Goal: Task Accomplishment & Management: Manage account settings

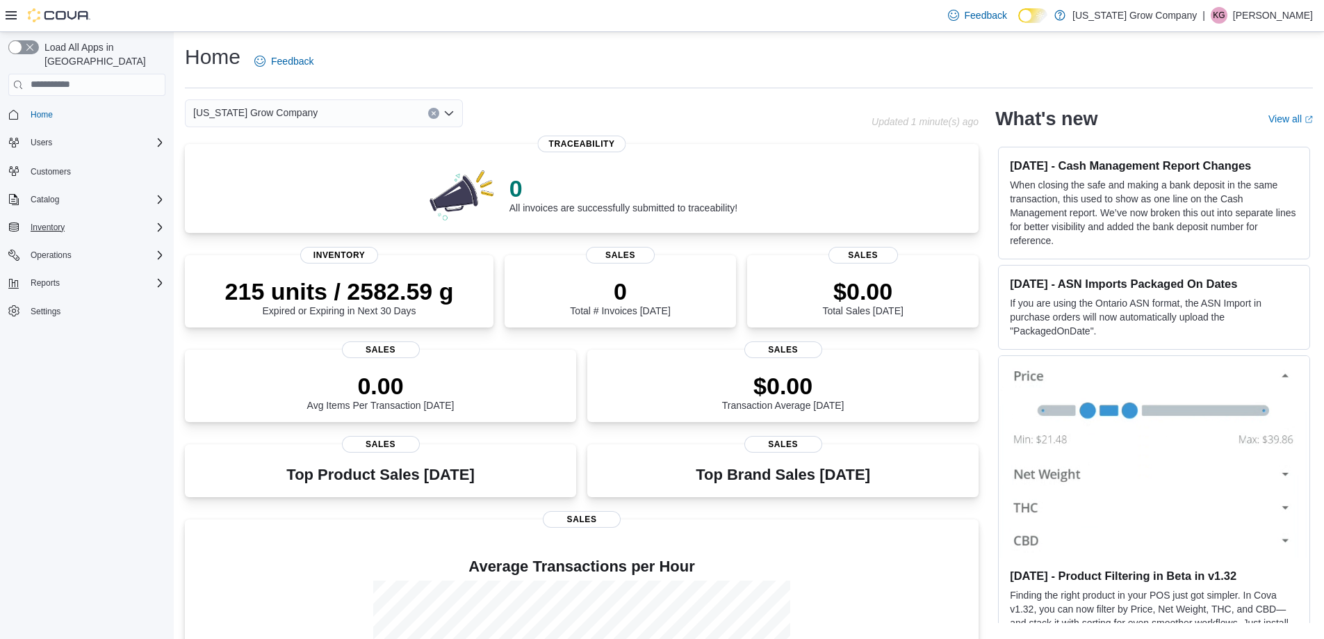
click at [105, 219] on div "Inventory" at bounding box center [95, 227] width 140 height 17
click at [79, 319] on span "Purchase Orders" at bounding box center [56, 324] width 63 height 11
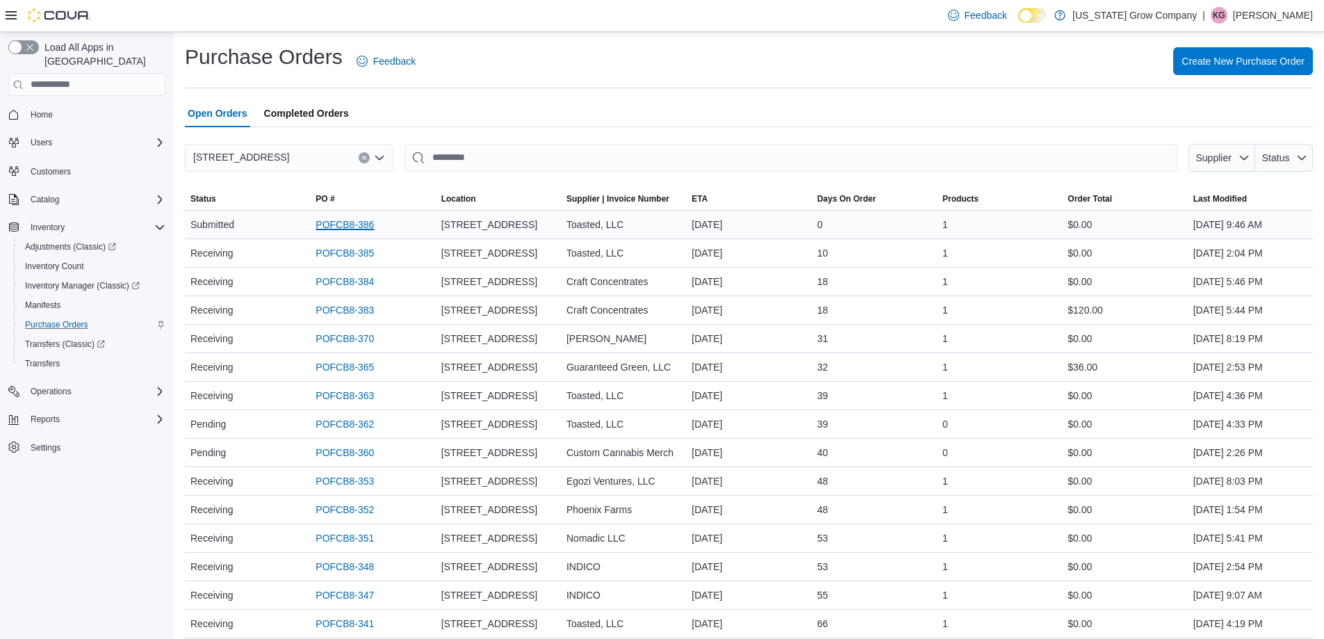
click at [326, 228] on link "POFCB8-386" at bounding box center [345, 224] width 58 height 17
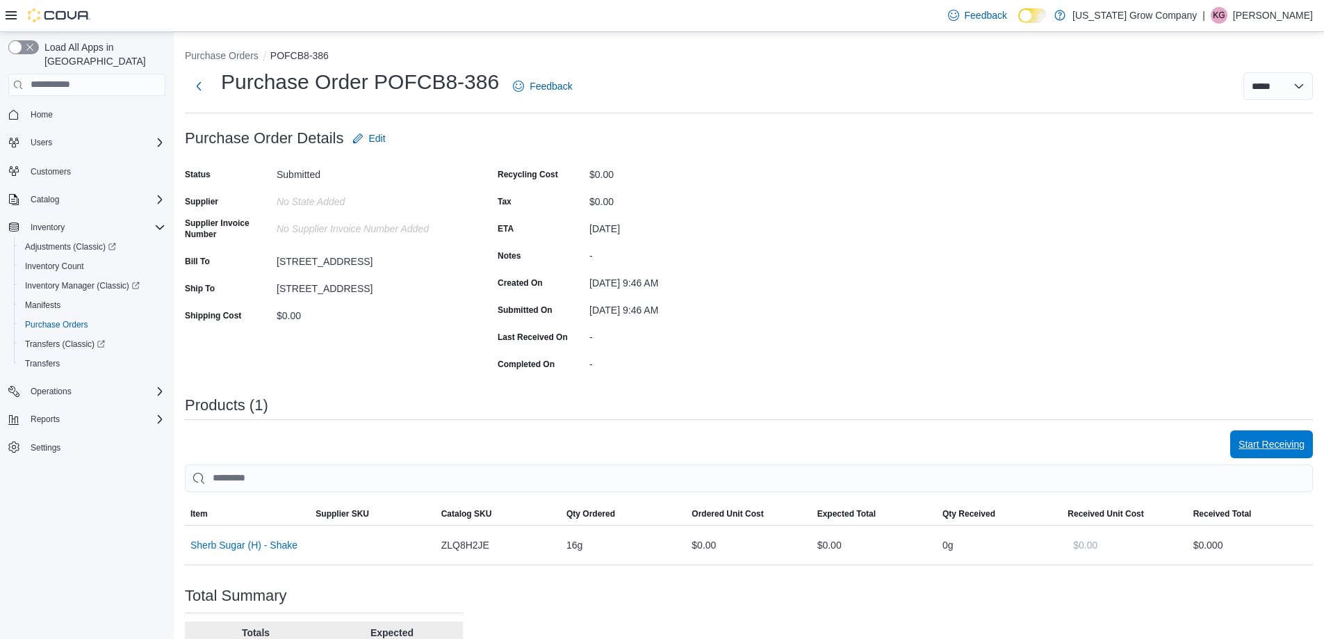
click at [1293, 441] on span "Start Receiving" at bounding box center [1271, 444] width 66 height 14
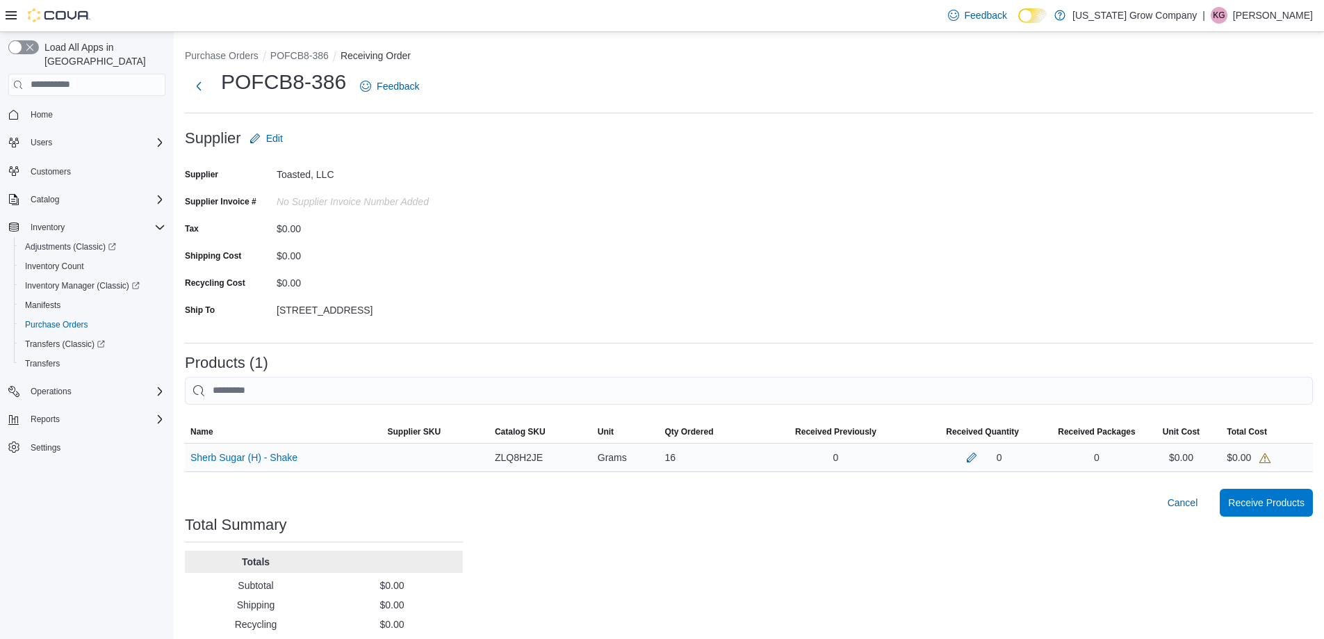
click at [963, 454] on div "0" at bounding box center [982, 457] width 129 height 17
click at [975, 455] on button "button" at bounding box center [971, 456] width 17 height 17
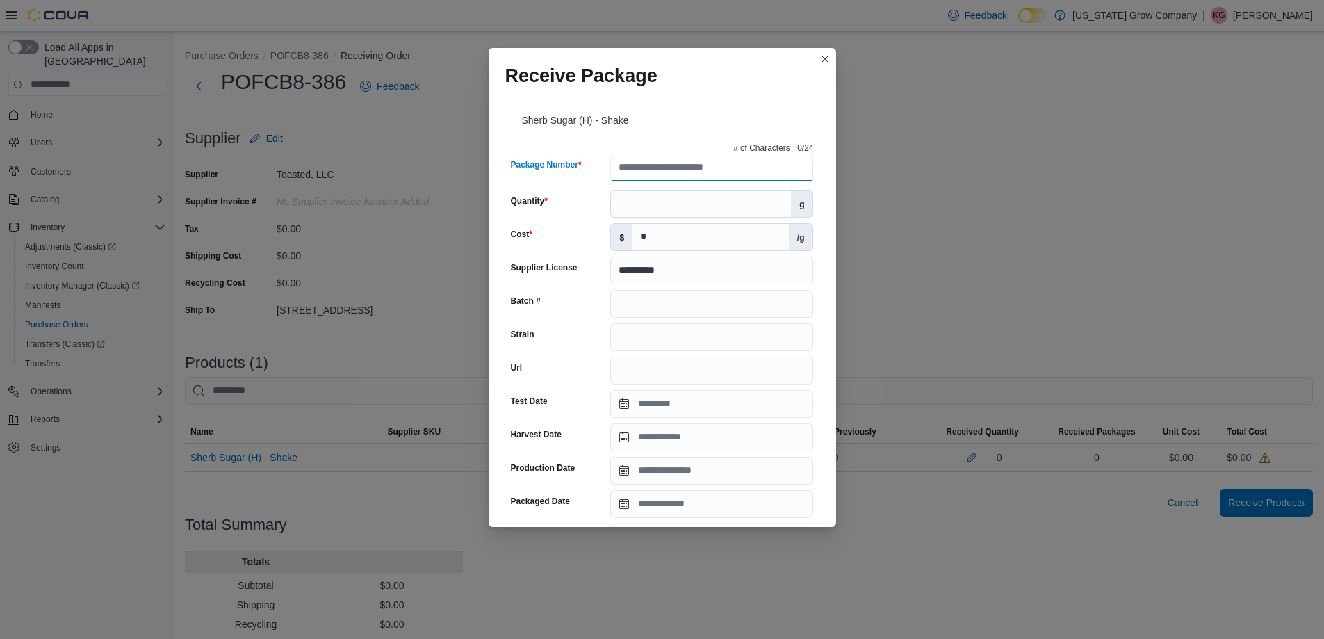
click at [664, 172] on input "Package Number" at bounding box center [711, 168] width 203 height 28
paste input "**********"
type input "**********"
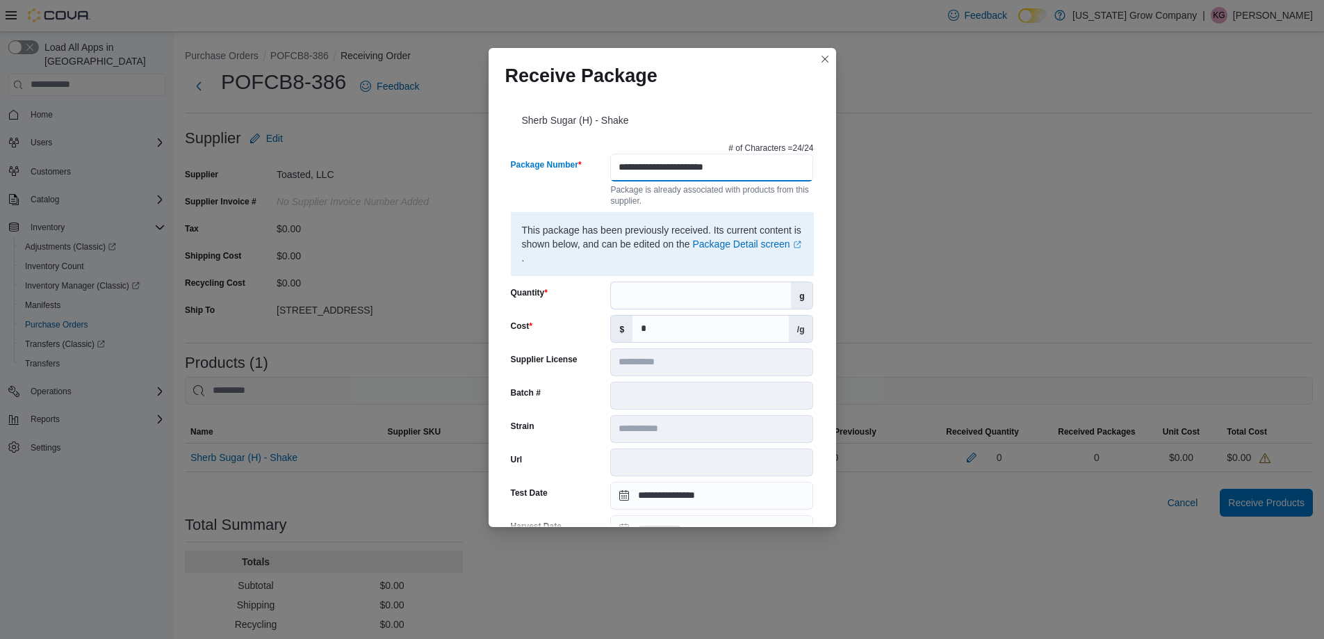
type input "**********"
click at [665, 286] on input "Quantity" at bounding box center [701, 295] width 180 height 26
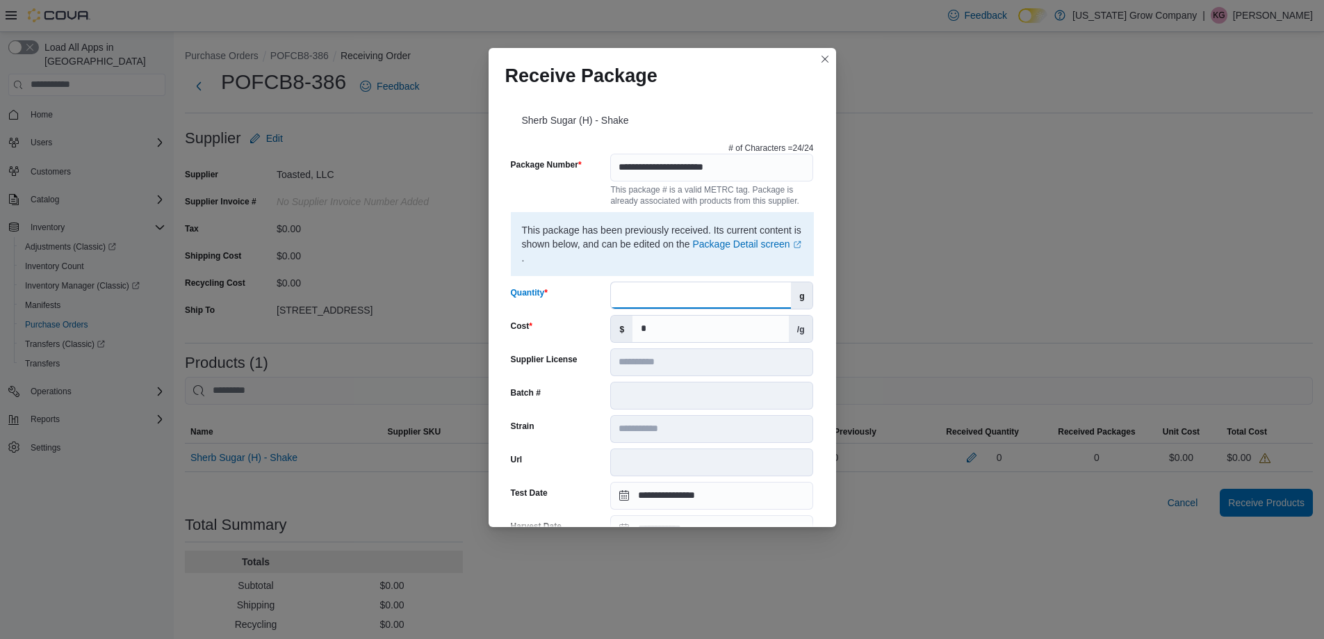
type input "**"
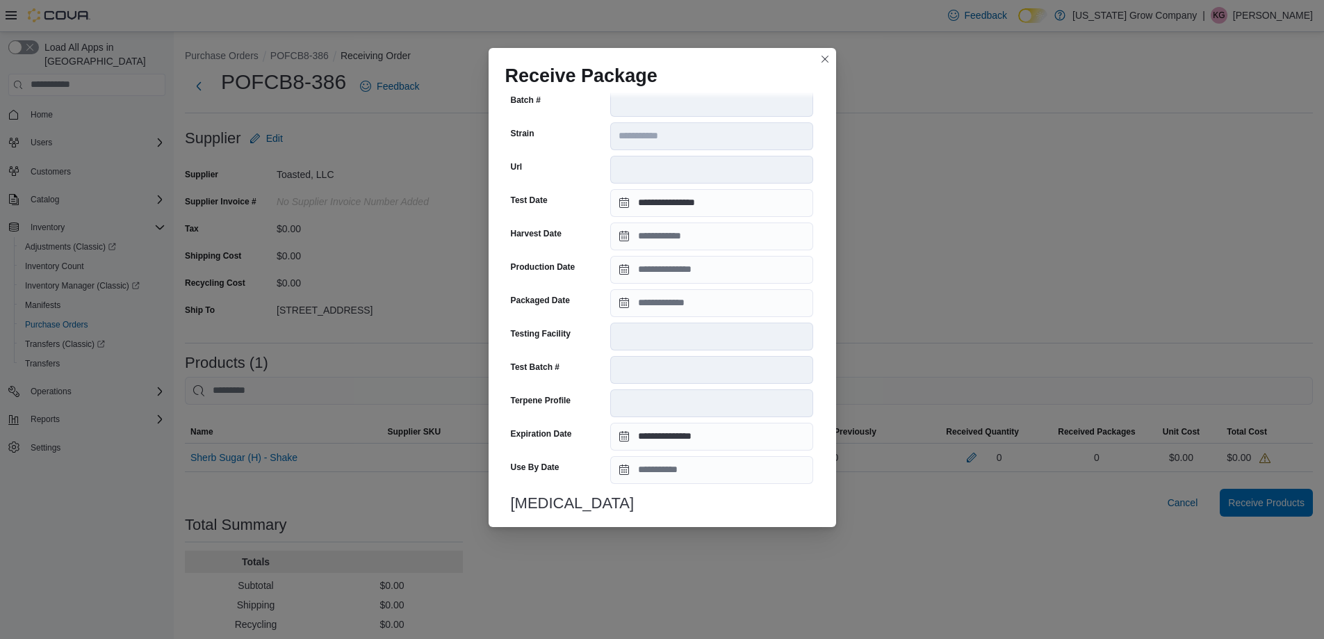
scroll to position [437, 0]
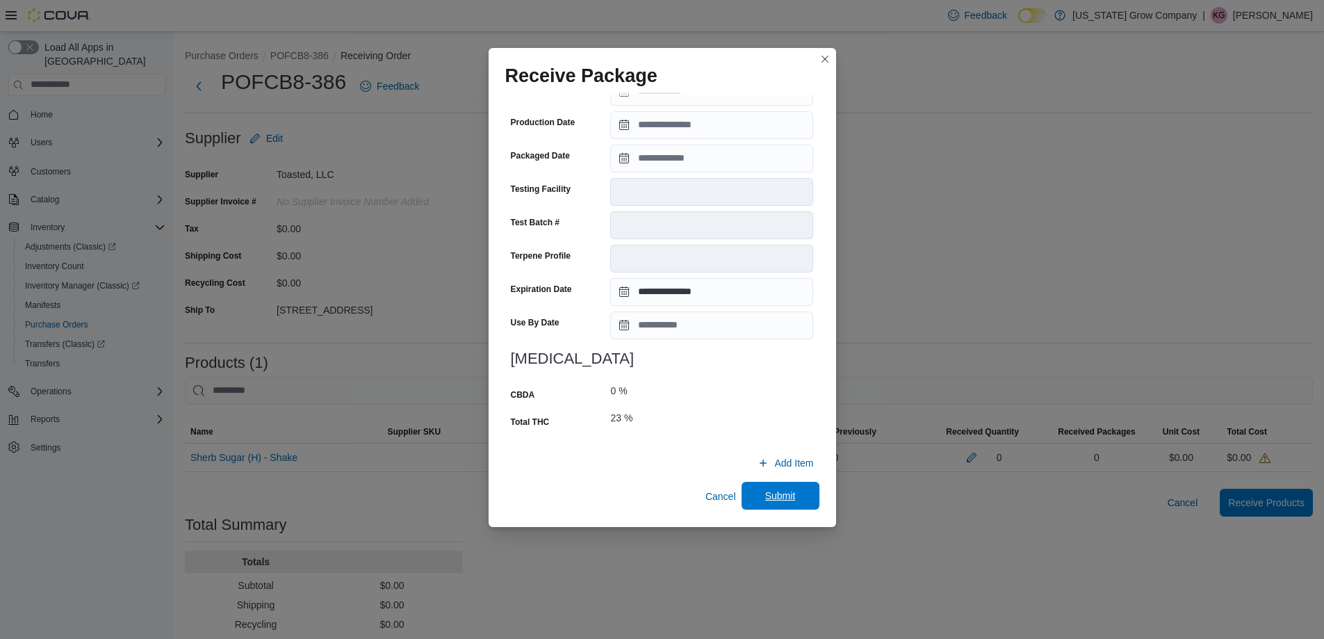
click at [783, 494] on span "Submit" at bounding box center [780, 496] width 31 height 14
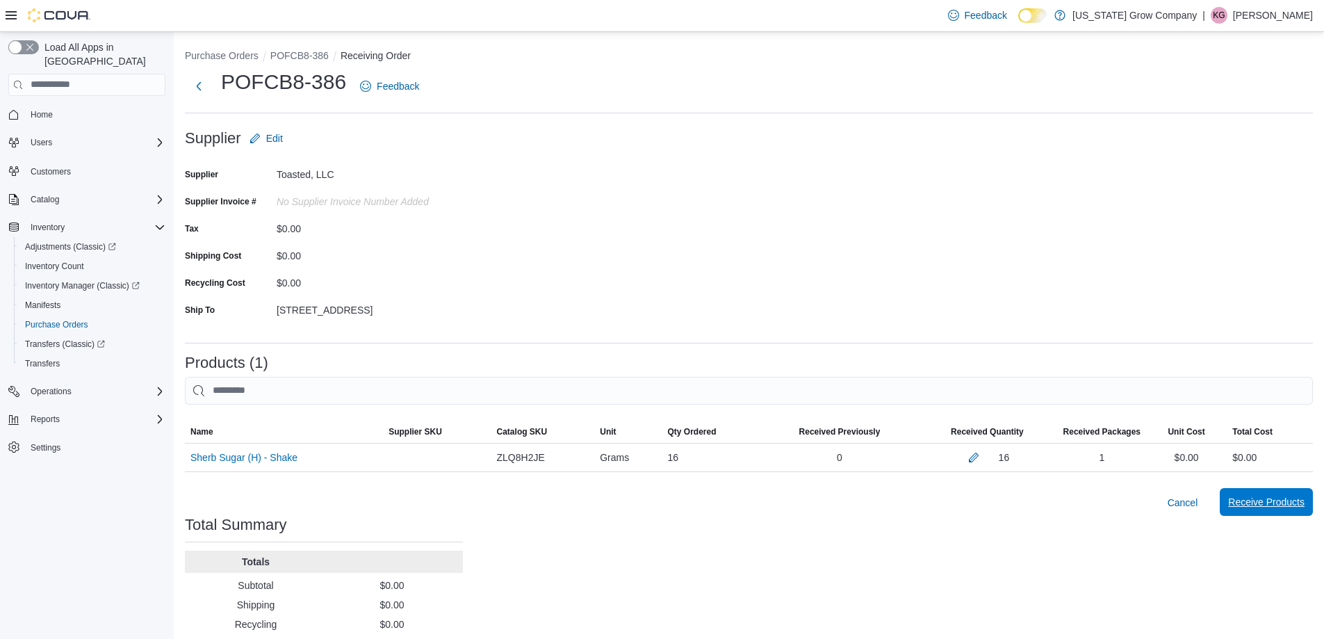
click at [1261, 510] on span "Receive Products" at bounding box center [1266, 502] width 76 height 28
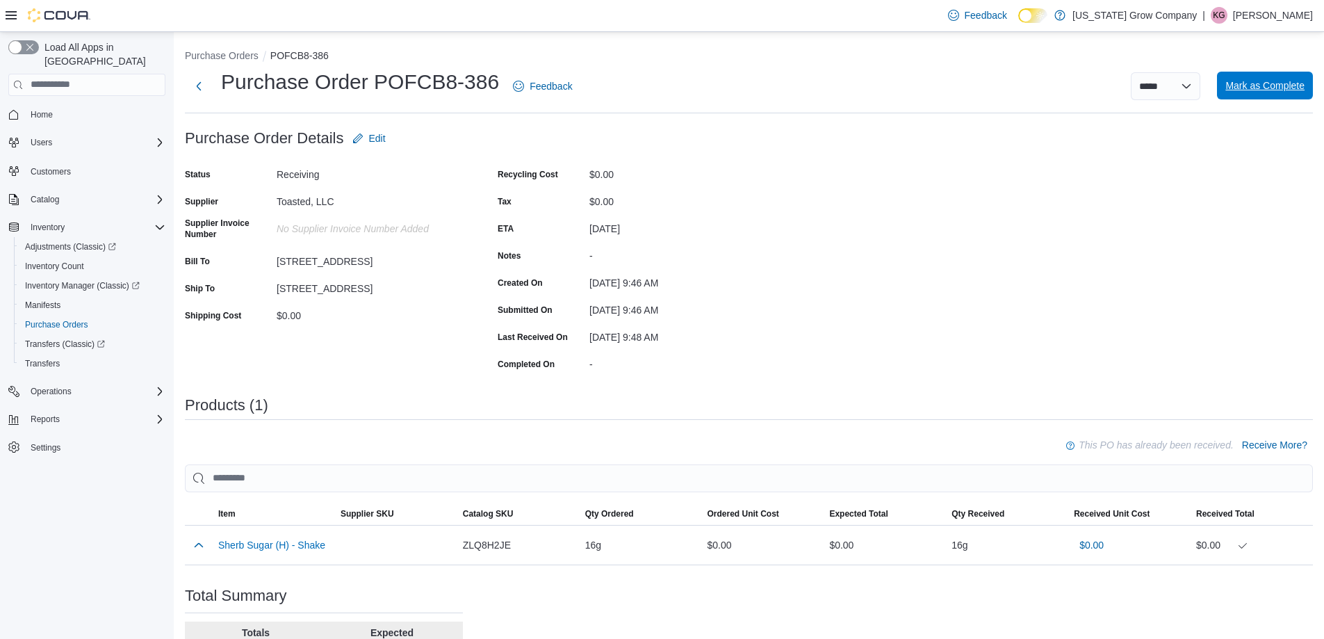
click at [1271, 88] on span "Mark as Complete" at bounding box center [1264, 86] width 79 height 14
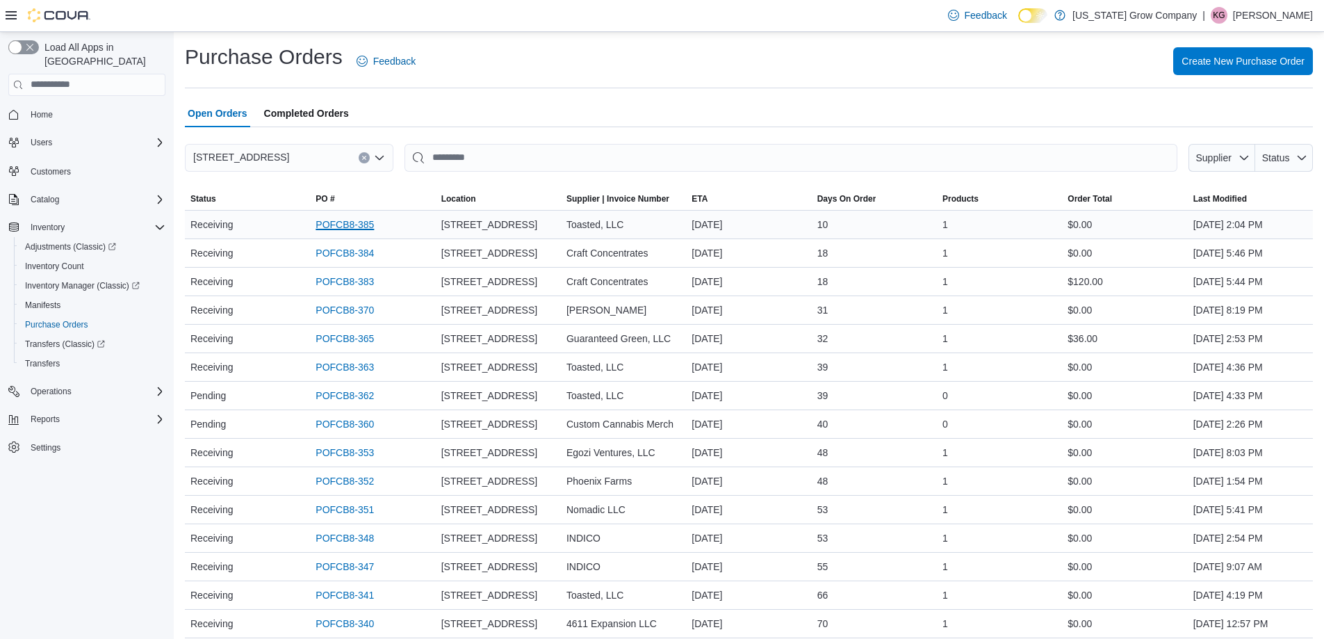
click at [333, 226] on link "POFCB8-385" at bounding box center [345, 224] width 58 height 17
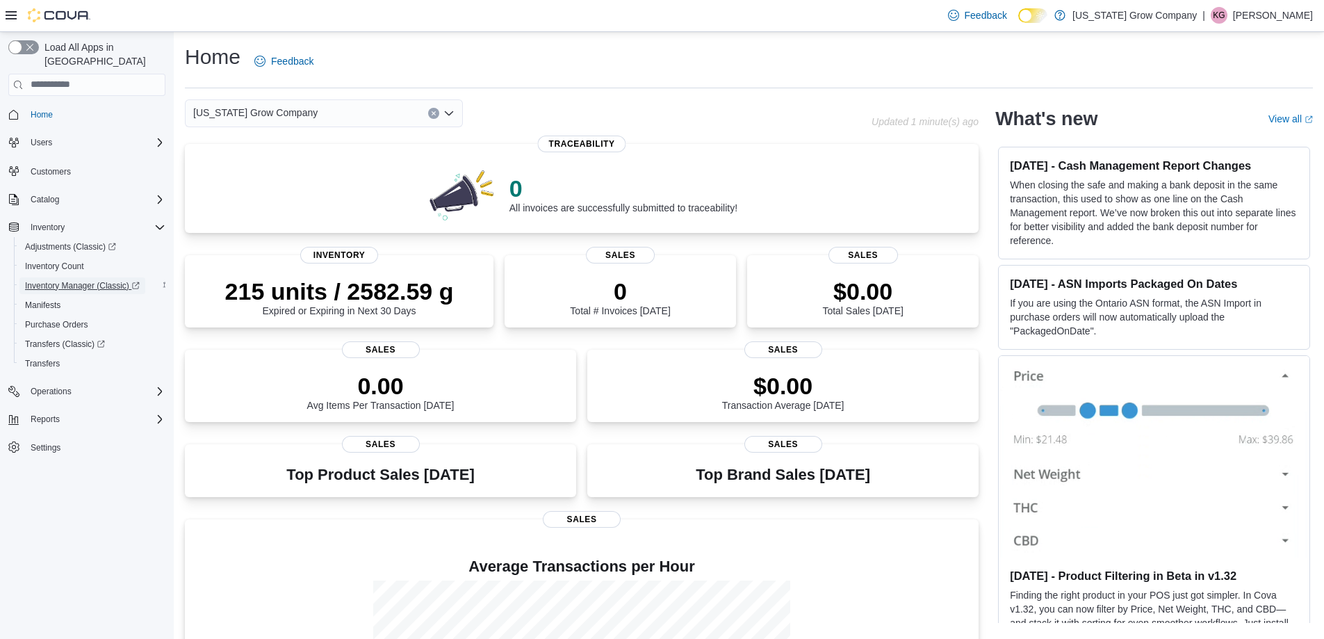
click at [79, 277] on span "Inventory Manager (Classic)" at bounding box center [82, 285] width 115 height 17
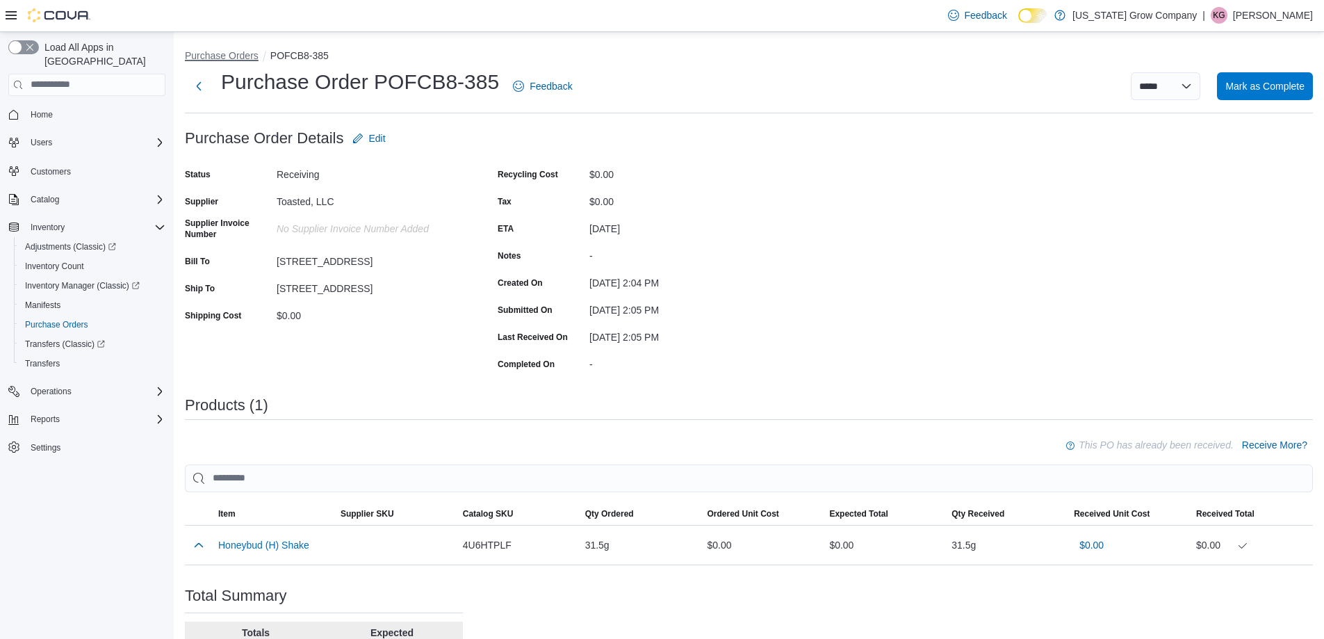
click at [212, 58] on button "Purchase Orders" at bounding box center [222, 55] width 74 height 11
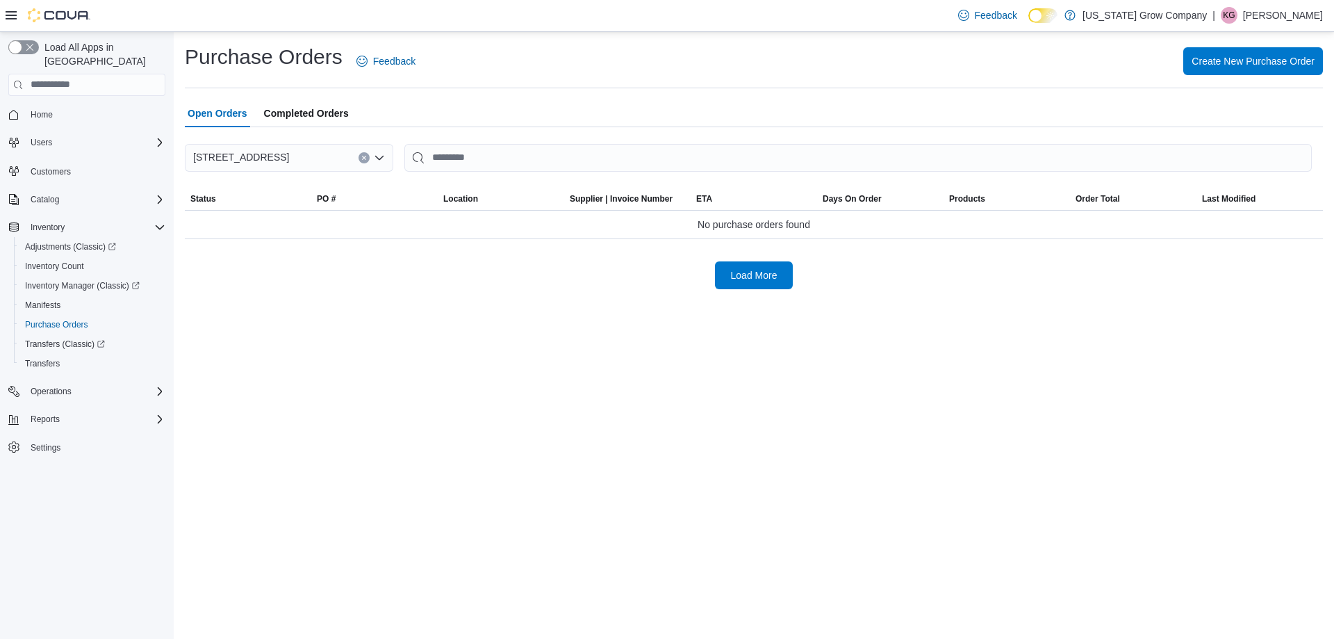
click at [297, 113] on span "Completed Orders" at bounding box center [306, 113] width 85 height 28
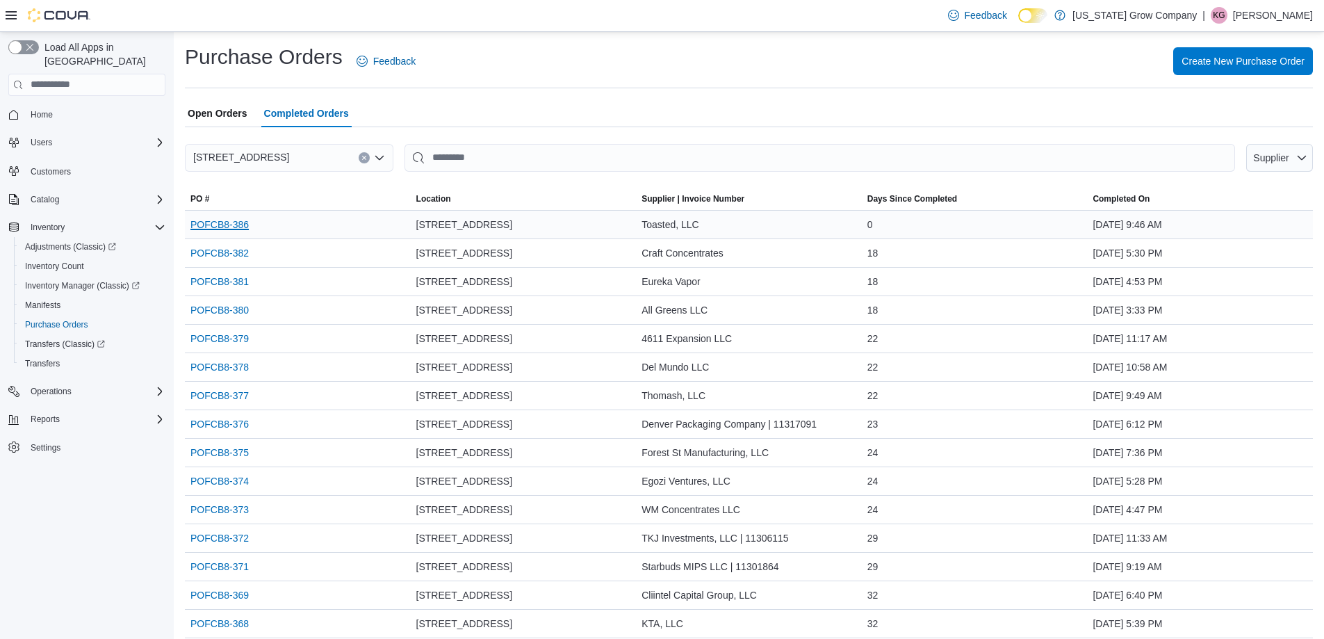
click at [237, 222] on link "POFCB8-386" at bounding box center [219, 224] width 58 height 17
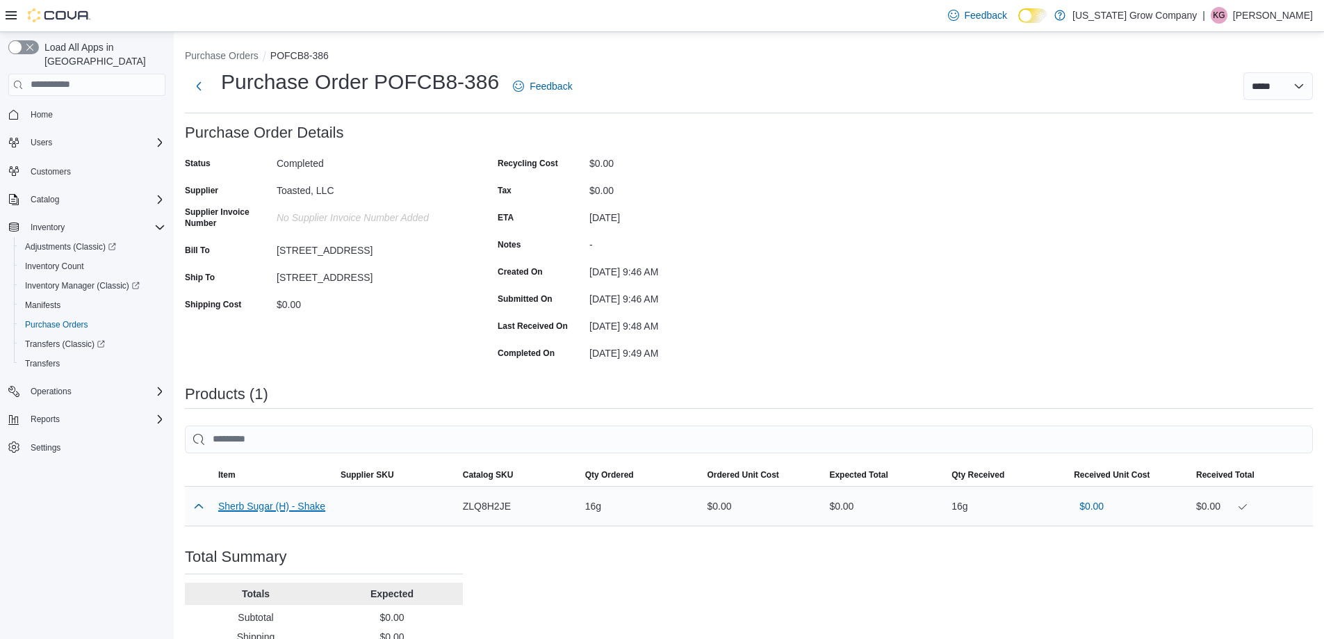
click at [275, 505] on button "Sherb Sugar (H) - Shake" at bounding box center [271, 505] width 107 height 11
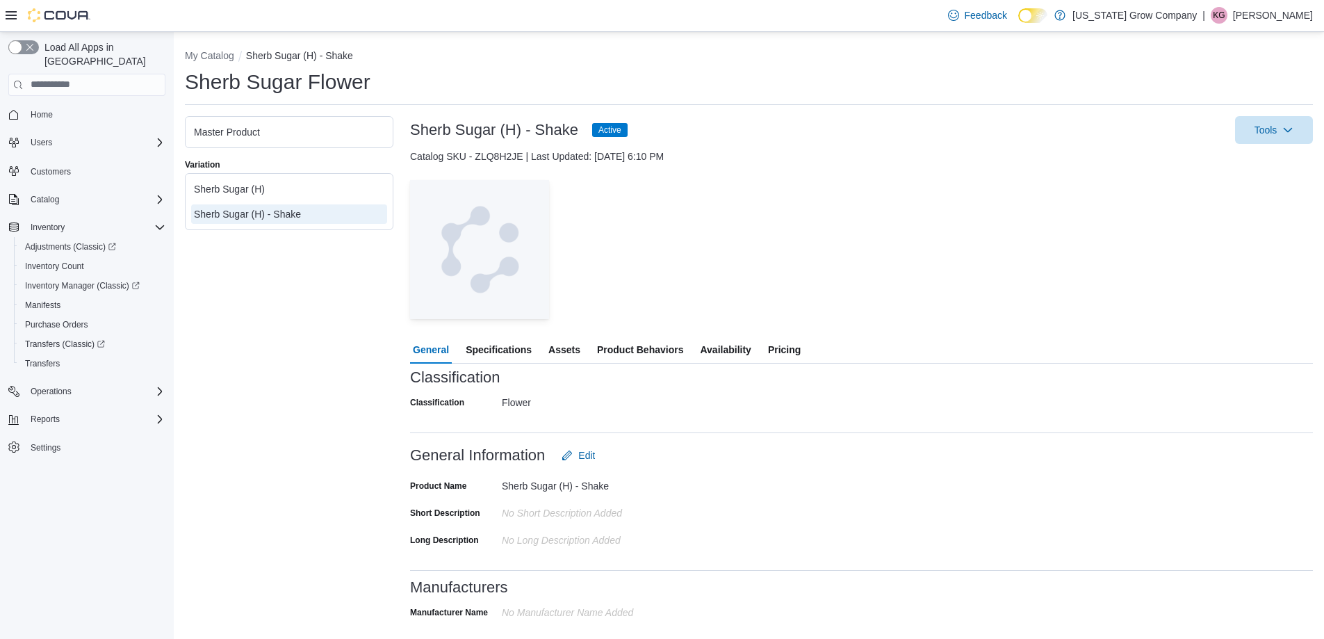
click at [703, 350] on span "Availability" at bounding box center [725, 350] width 51 height 28
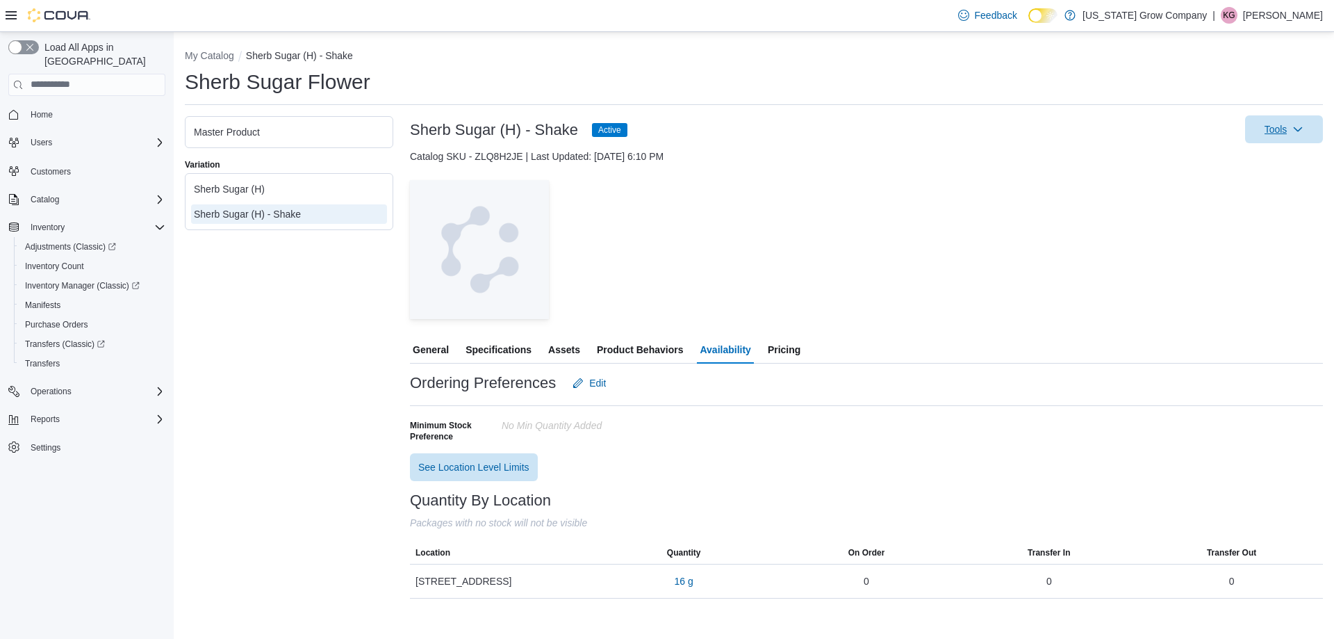
click at [1291, 138] on span "Tools" at bounding box center [1284, 129] width 61 height 28
click at [1288, 126] on span "Tools" at bounding box center [1284, 129] width 61 height 28
click at [1288, 130] on span "Tools" at bounding box center [1284, 129] width 61 height 28
click at [1245, 196] on span "Print Label" at bounding box center [1263, 193] width 98 height 14
click at [682, 580] on span "16 g" at bounding box center [684, 581] width 19 height 14
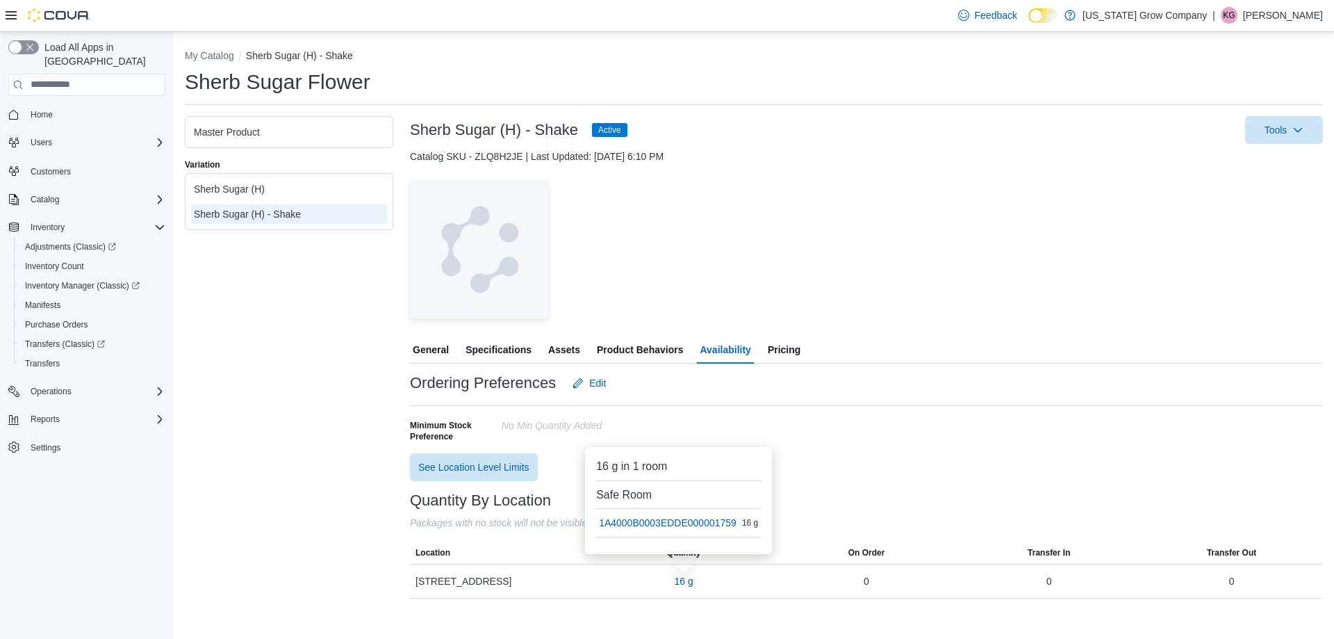
click at [928, 452] on div "Ordering Preferences Edit Minimum Stock Preference No min Quantity added See Lo…" at bounding box center [866, 425] width 913 height 112
click at [691, 585] on span "16 g" at bounding box center [684, 581] width 19 height 14
click at [569, 571] on div "965 1/2 Main Avenue" at bounding box center [501, 581] width 183 height 28
click at [78, 280] on span "Inventory Manager (Classic)" at bounding box center [82, 285] width 115 height 11
click at [56, 194] on span "Catalog" at bounding box center [45, 199] width 28 height 11
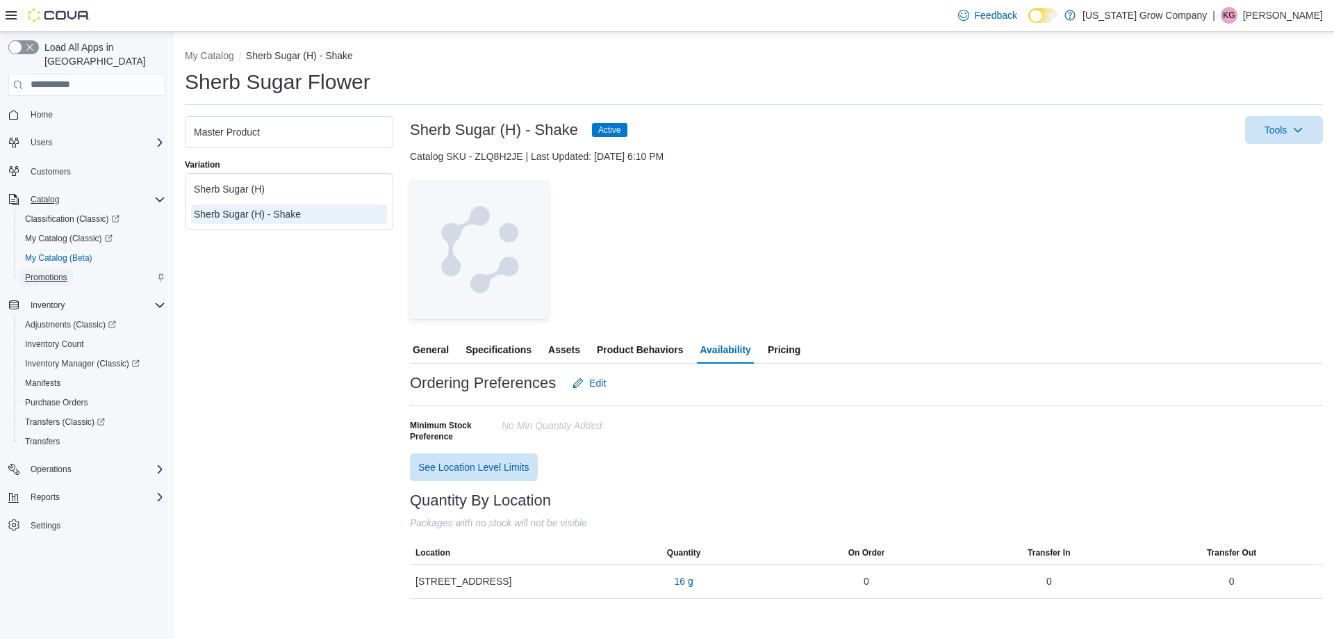
click at [58, 272] on span "Promotions" at bounding box center [46, 277] width 42 height 11
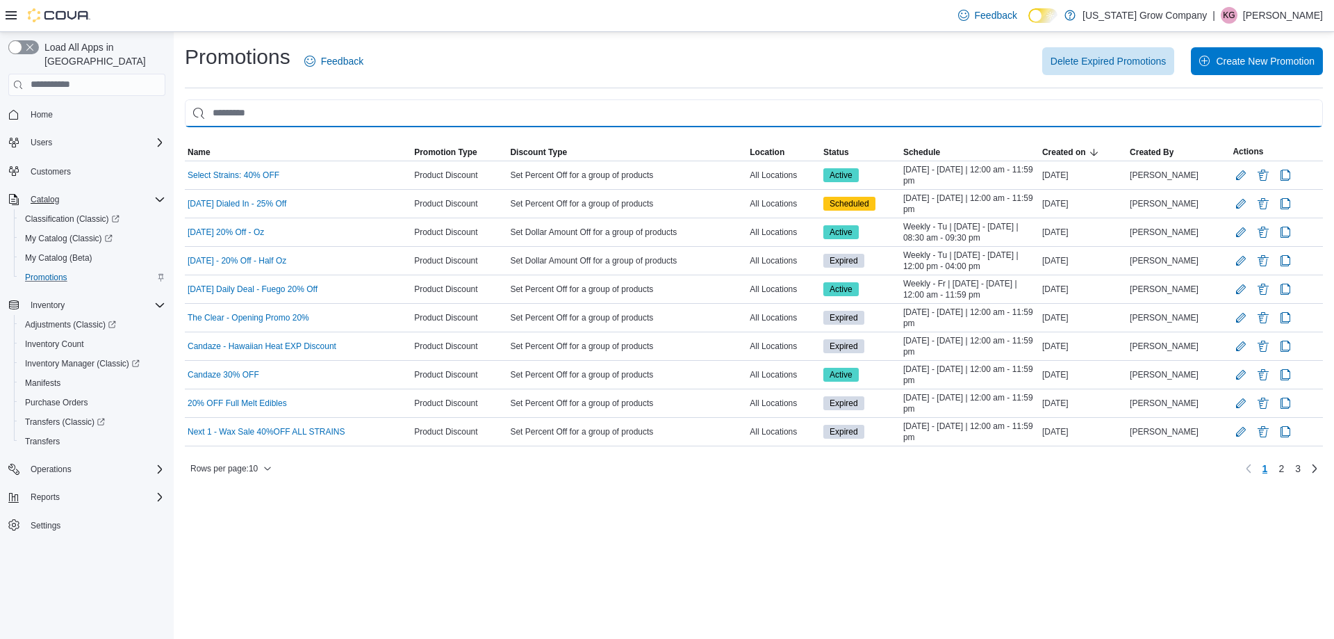
click at [280, 117] on input "This is a search bar. As you type, the results lower in the page will automatic…" at bounding box center [754, 113] width 1138 height 28
type input "*"
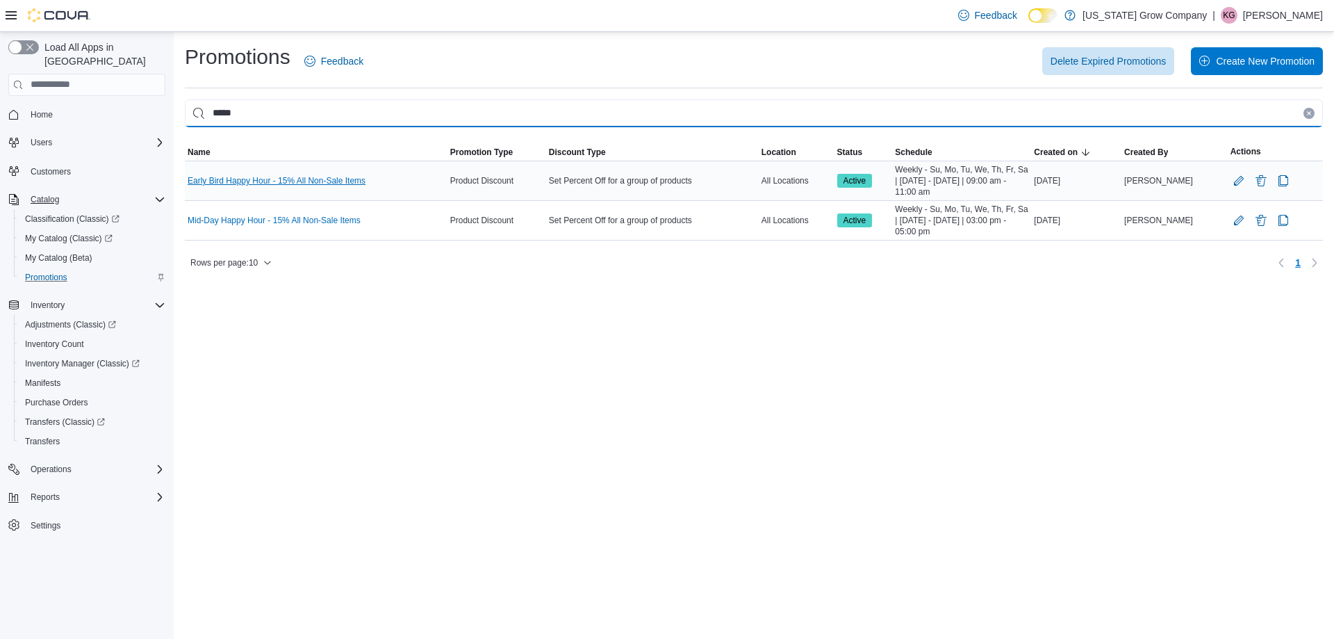
type input "*****"
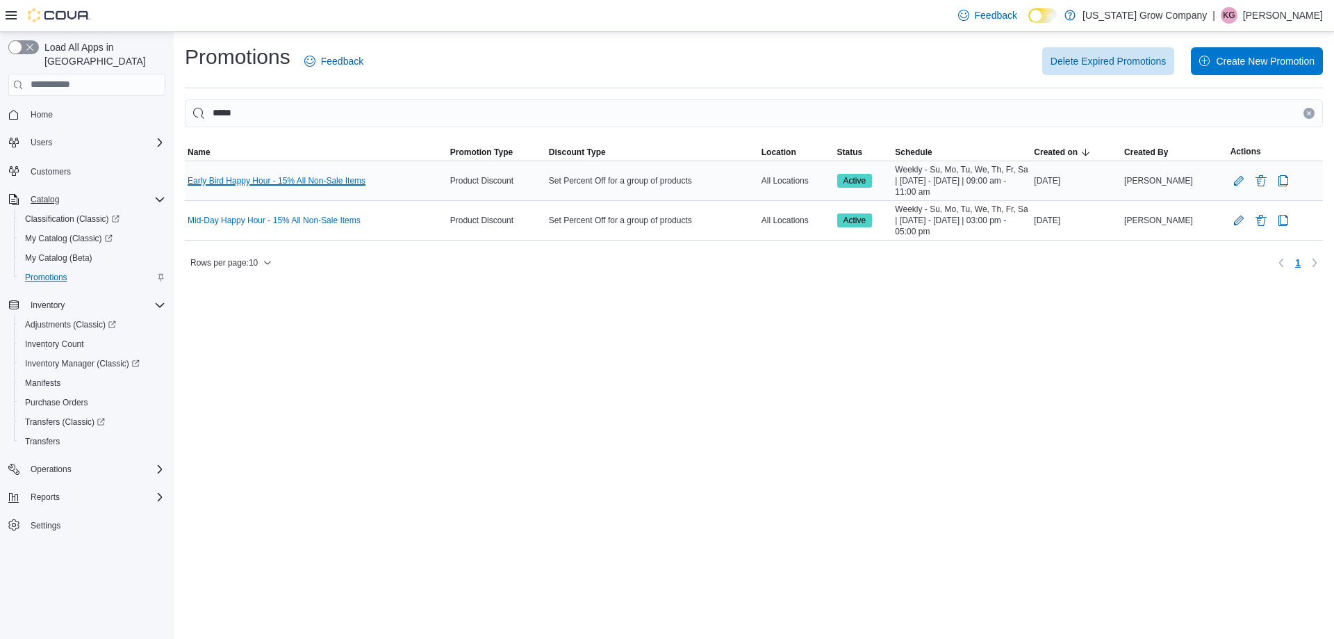
click at [289, 186] on link "Early Bird Happy Hour - 15% All Non-Sale Items" at bounding box center [277, 180] width 178 height 11
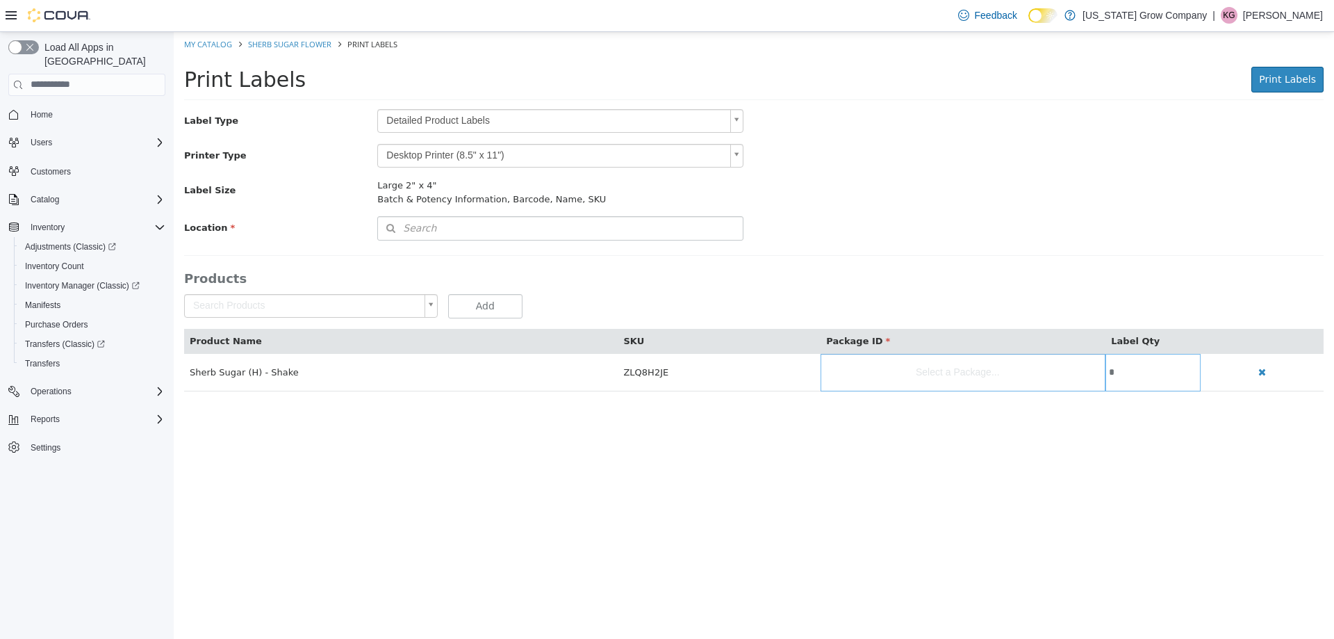
click at [640, 122] on body "Saving Bulk Changes... × My Catalog Sherb Sugar Flower Print Labels Print Label…" at bounding box center [754, 218] width 1161 height 374
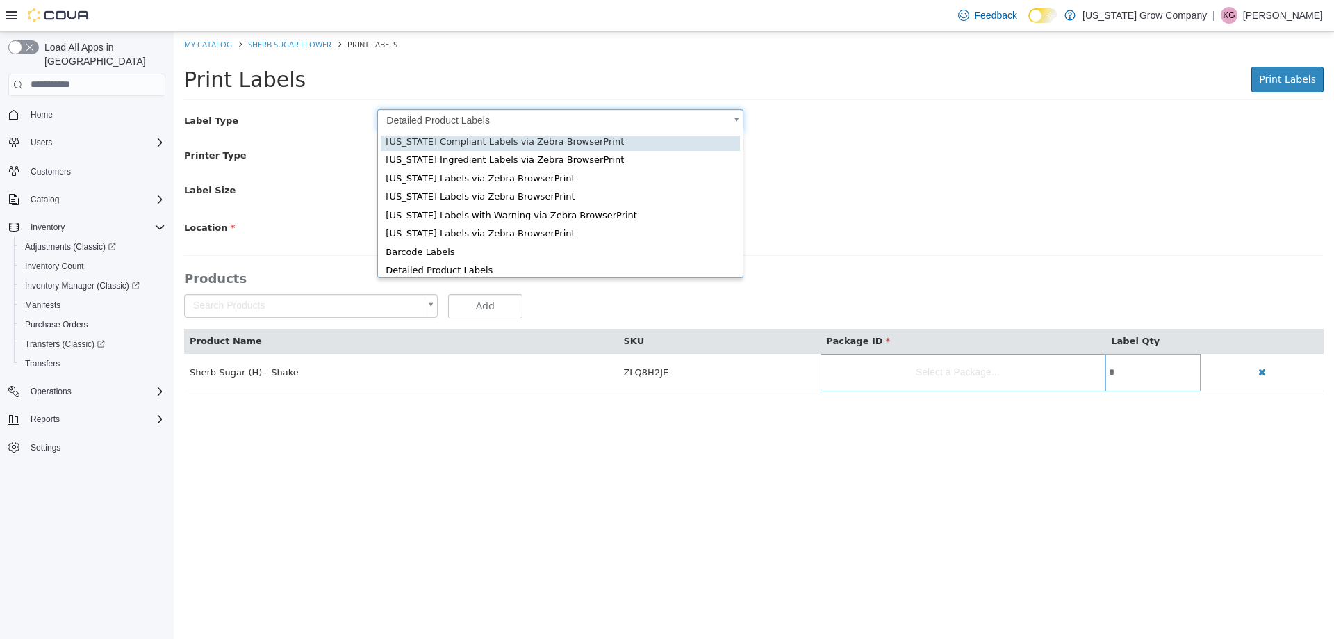
scroll to position [19, 0]
type input "*"
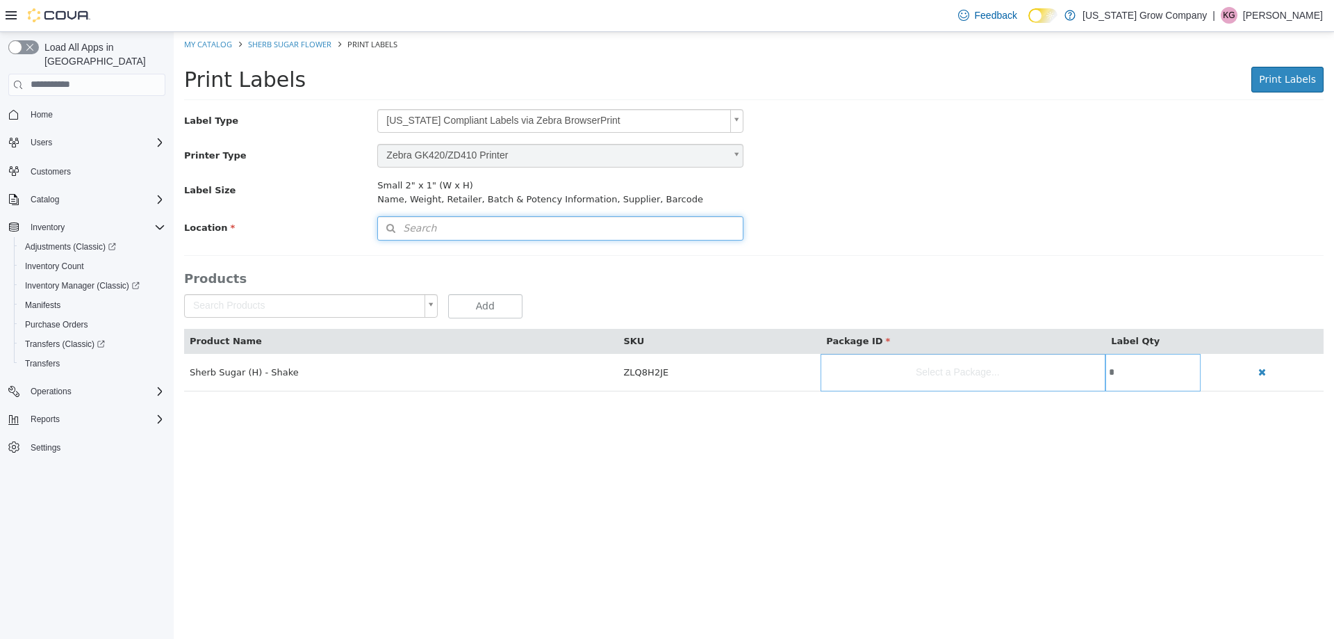
click at [587, 236] on button "Search" at bounding box center [560, 227] width 366 height 24
click at [693, 258] on span "or browse" at bounding box center [707, 252] width 72 height 24
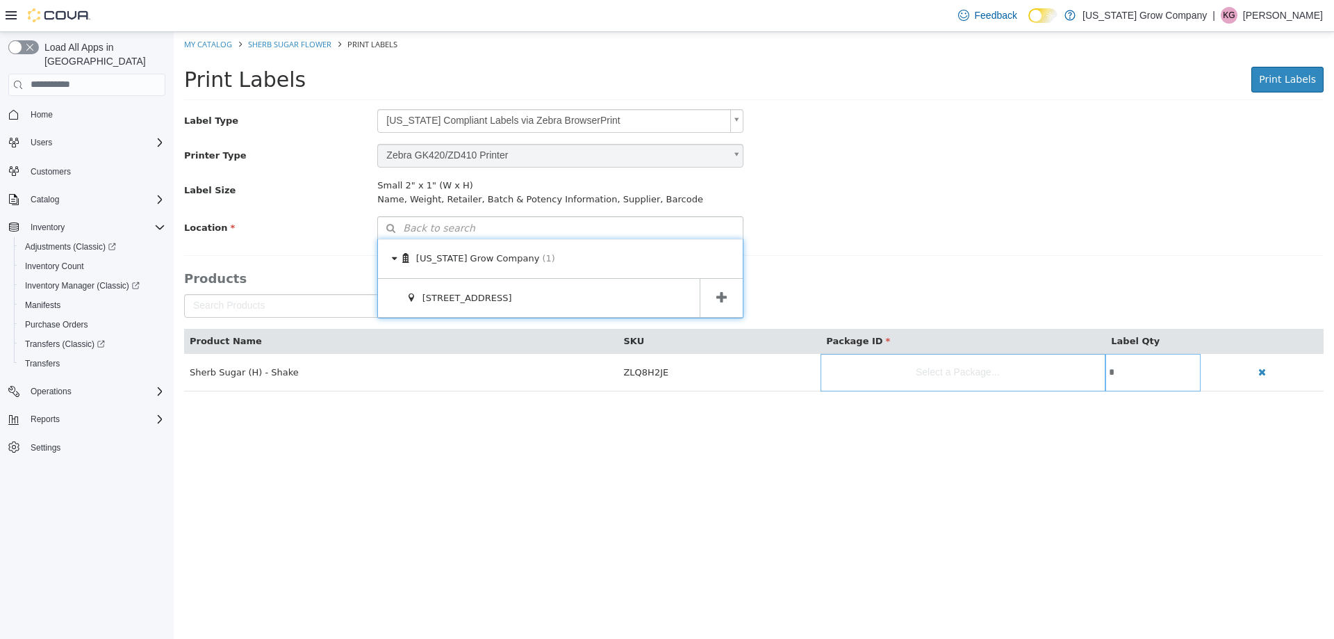
click at [717, 279] on span at bounding box center [721, 297] width 43 height 39
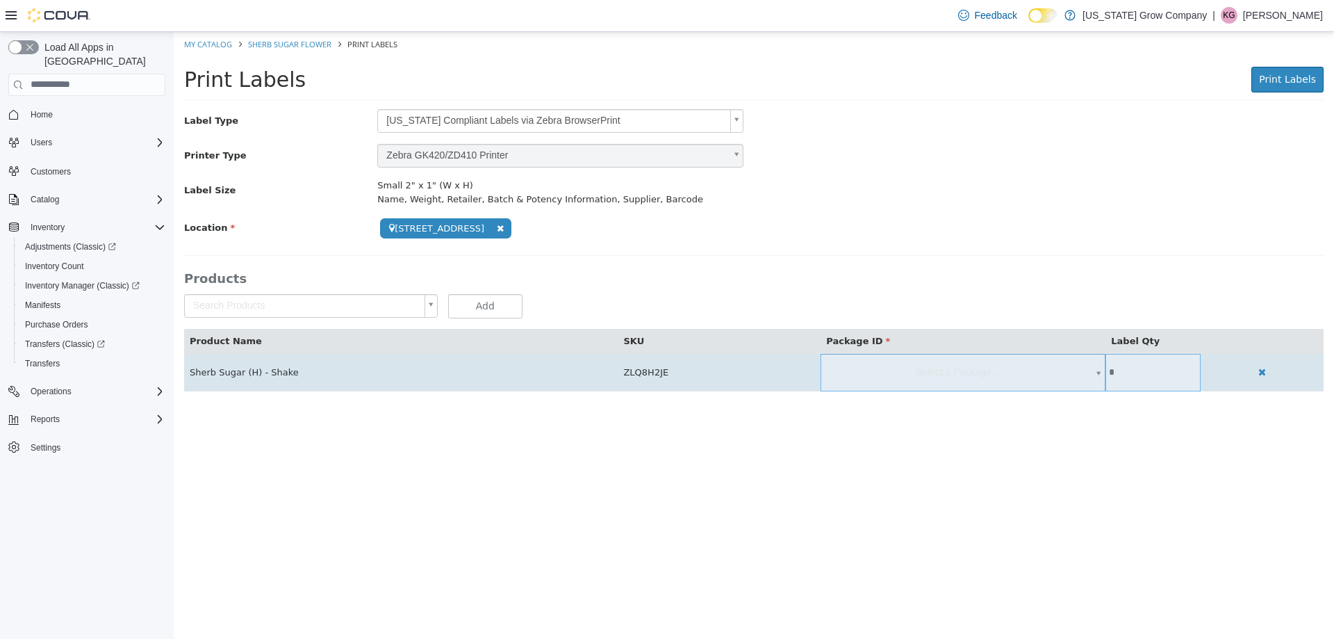
drag, startPoint x: 912, startPoint y: 363, endPoint x: 918, endPoint y: 366, distance: 7.2
click at [912, 363] on body "**********" at bounding box center [754, 218] width 1161 height 374
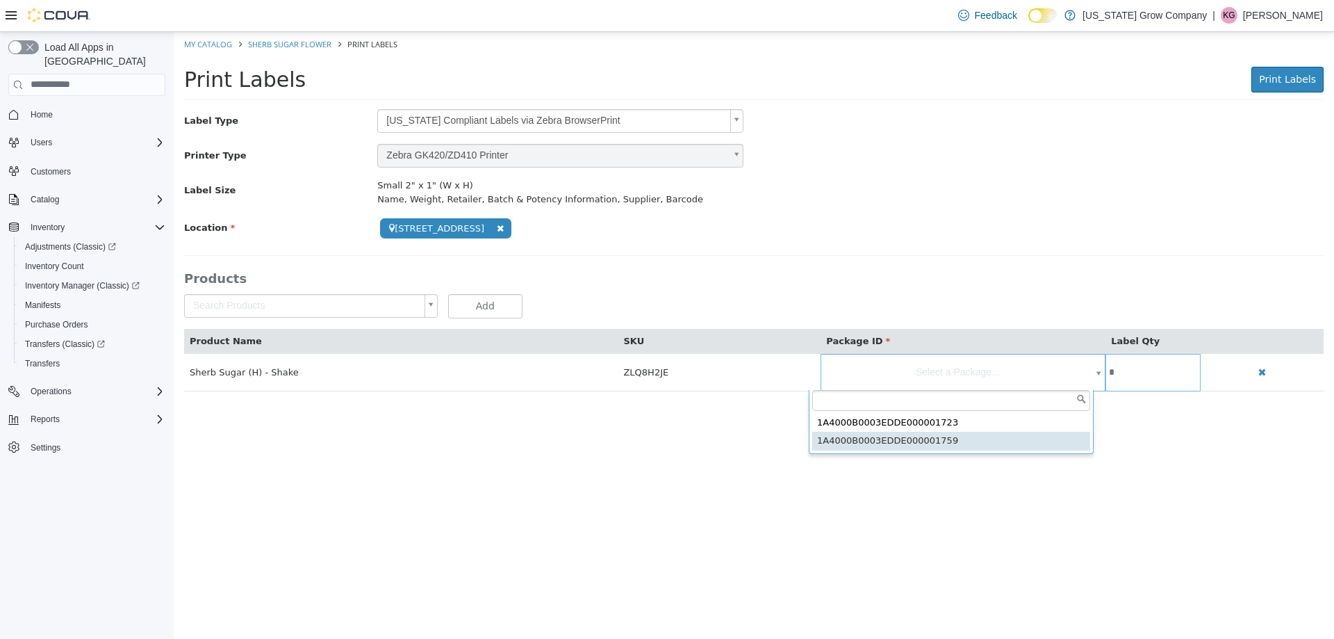
type input "**********"
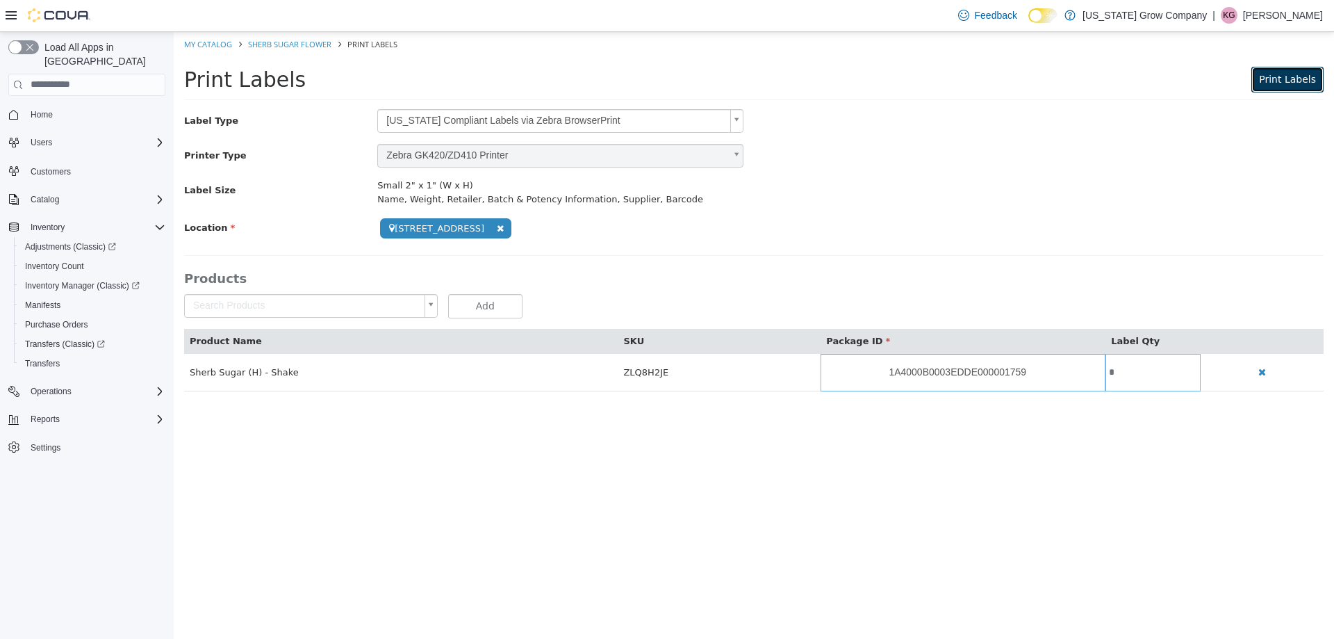
click at [1279, 89] on button "Print Labels" at bounding box center [1288, 79] width 72 height 26
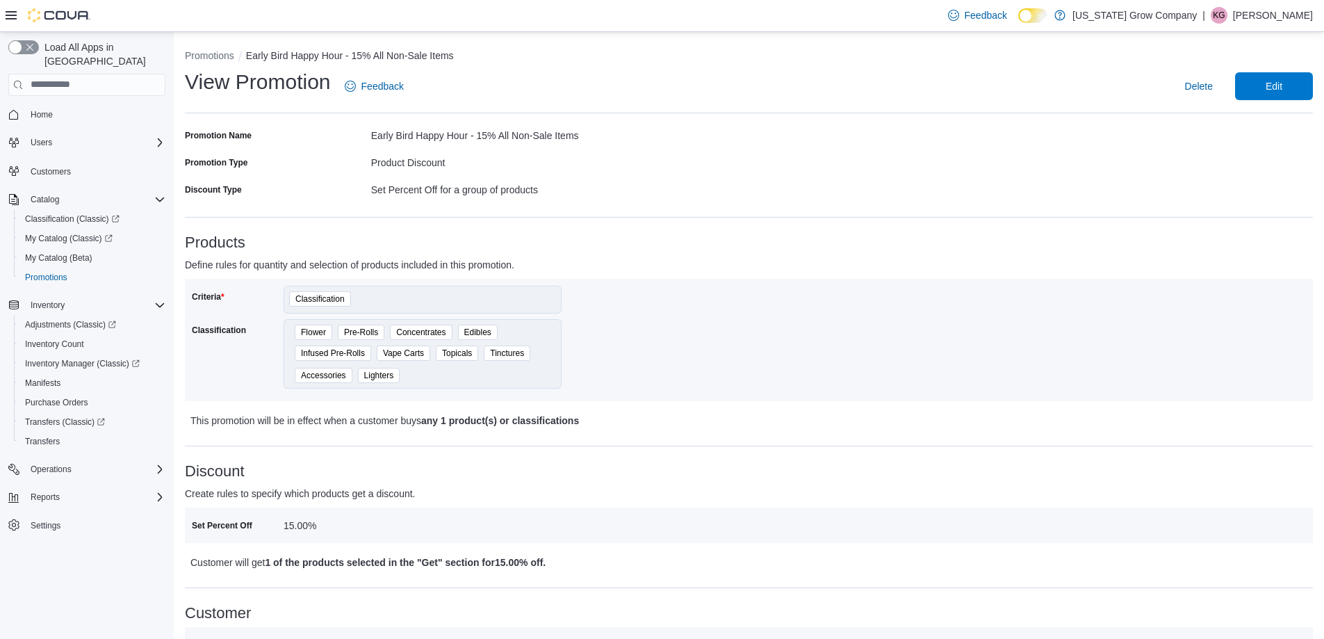
click at [1270, 71] on div "View Promotion Feedback Delete Edit" at bounding box center [749, 86] width 1128 height 36
click at [1277, 81] on span "Edit" at bounding box center [1273, 86] width 17 height 14
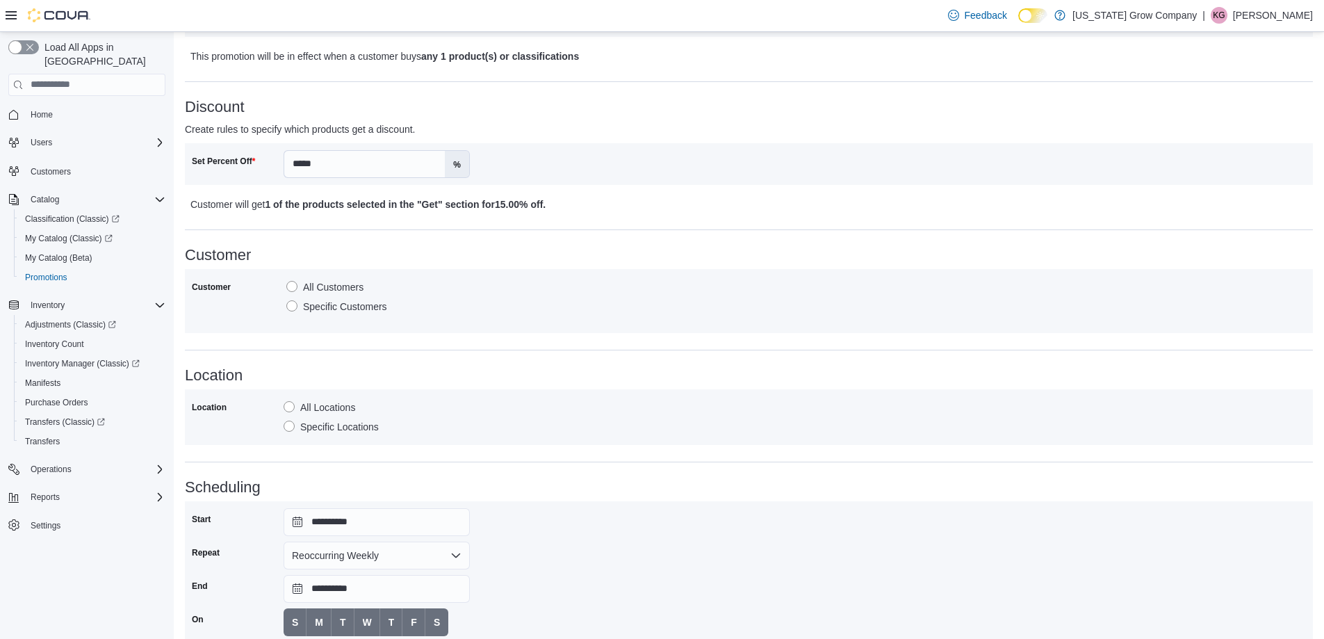
scroll to position [580, 0]
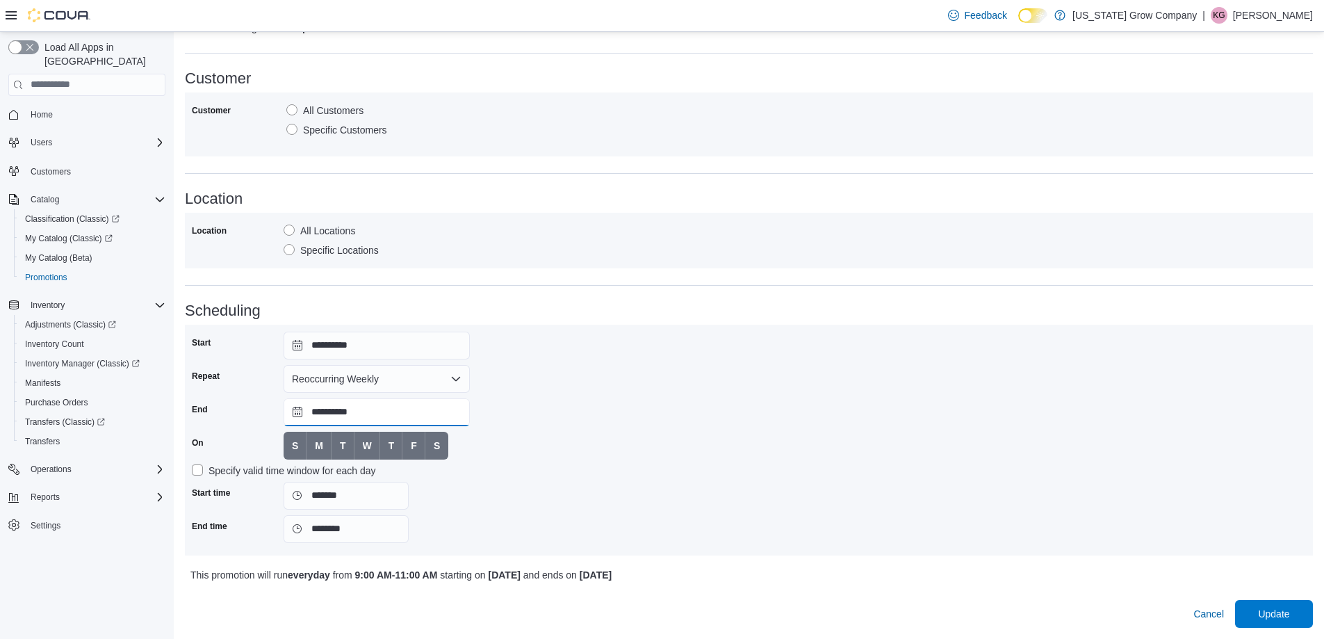
click at [364, 411] on input "**********" at bounding box center [377, 412] width 186 height 28
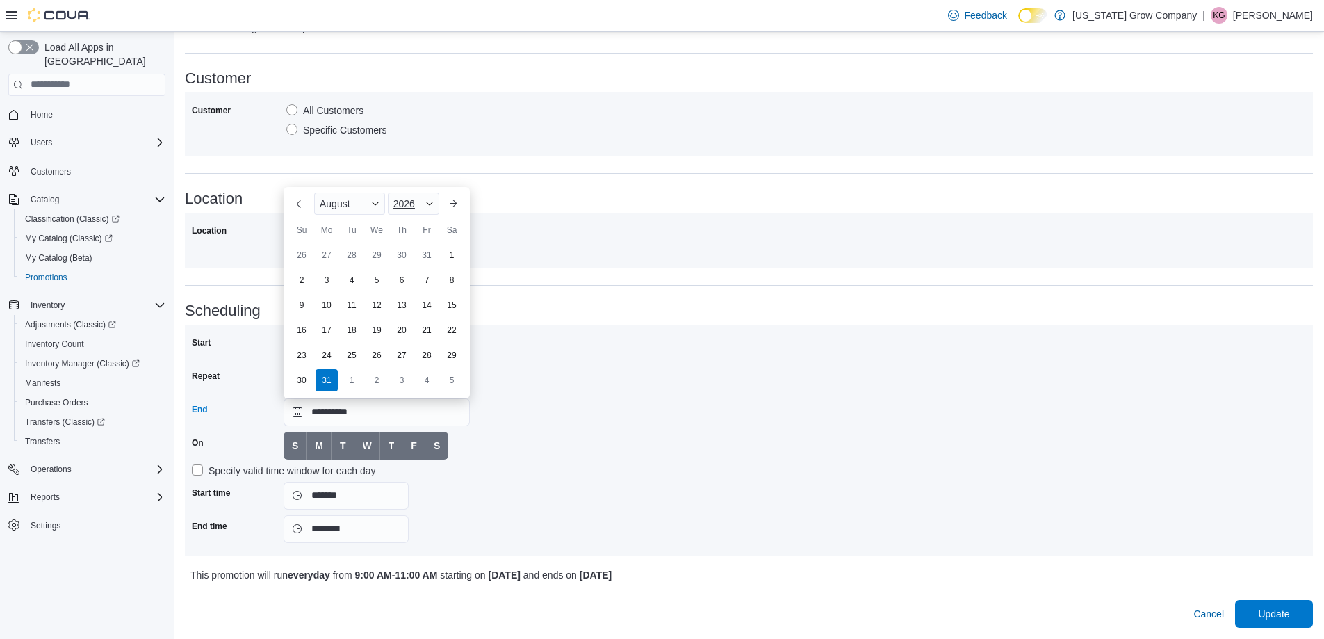
click at [402, 214] on div "2026" at bounding box center [413, 203] width 51 height 22
click at [402, 200] on div "2019" at bounding box center [423, 206] width 64 height 17
type input "**********"
click at [418, 201] on h3 "Location" at bounding box center [749, 198] width 1128 height 17
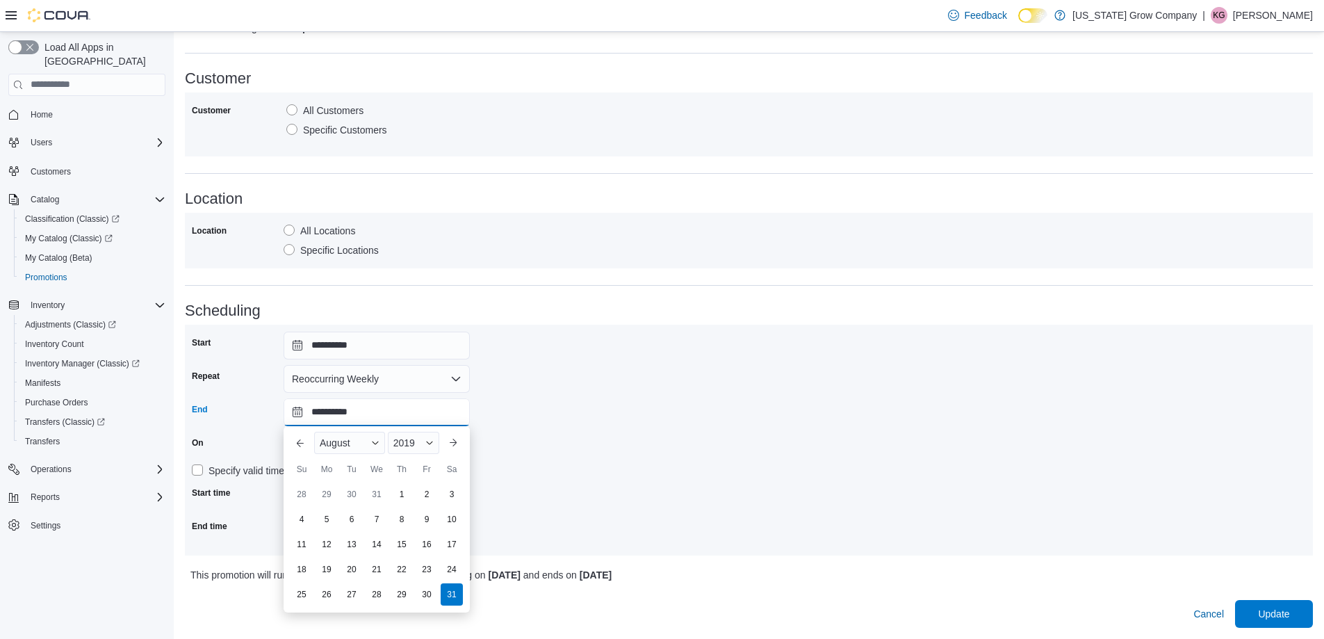
click at [418, 408] on input "**********" at bounding box center [377, 412] width 186 height 28
click at [581, 423] on div "**********" at bounding box center [749, 439] width 1114 height 217
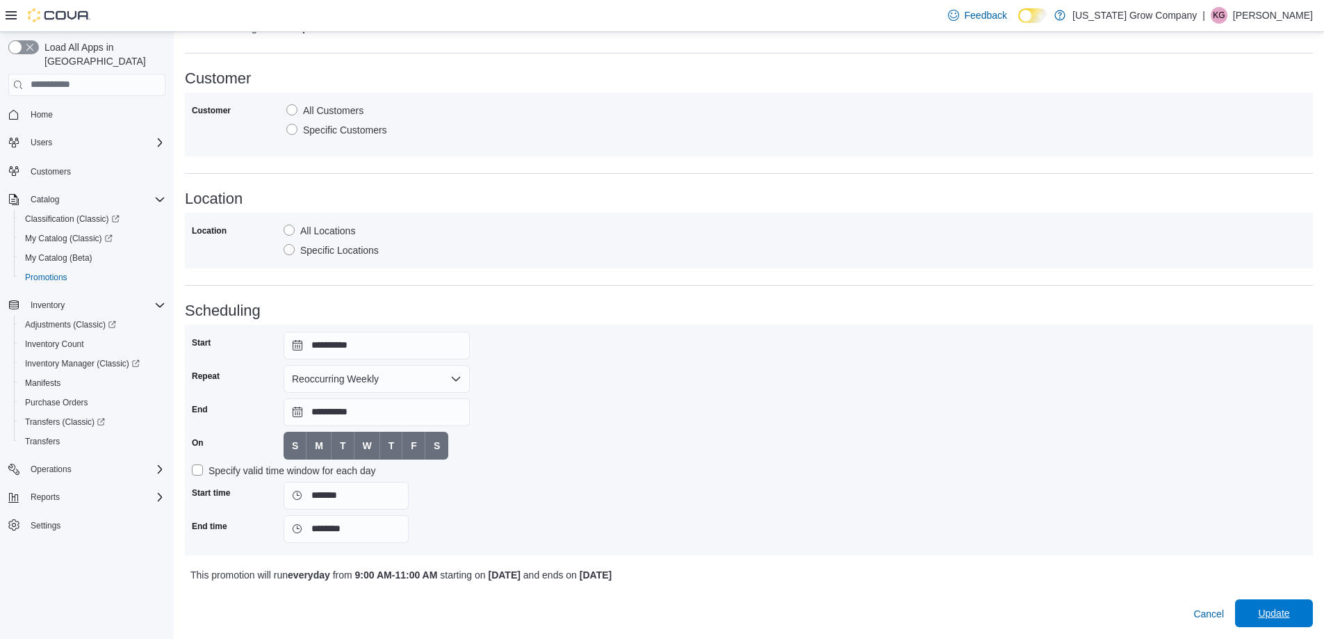
click at [1281, 605] on span "Update" at bounding box center [1273, 613] width 61 height 28
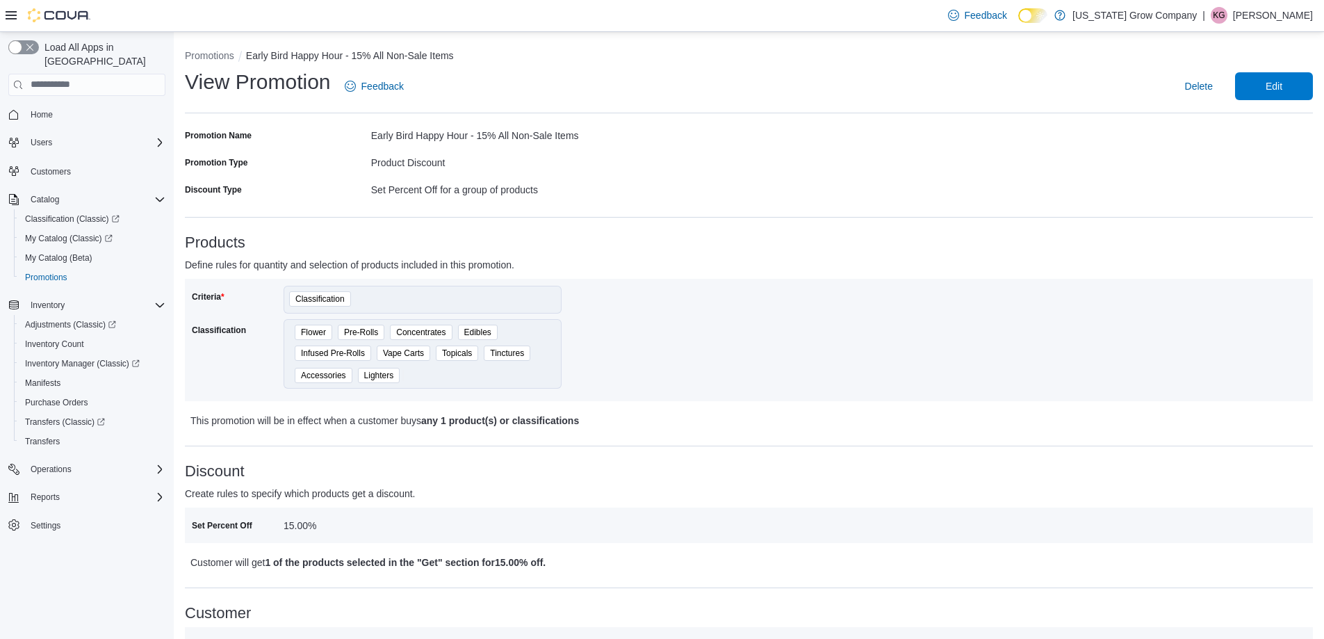
click at [998, 479] on h3 "Discount" at bounding box center [749, 471] width 1128 height 17
click at [605, 352] on div "Criteria Classification Classification Flower Pre-Rolls Concentrates Edibles In…" at bounding box center [470, 340] width 557 height 108
click at [634, 167] on div "Product Discount" at bounding box center [560, 159] width 378 height 17
drag, startPoint x: 709, startPoint y: 170, endPoint x: 721, endPoint y: 154, distance: 20.3
click at [710, 167] on div "Product Discount" at bounding box center [560, 162] width 378 height 22
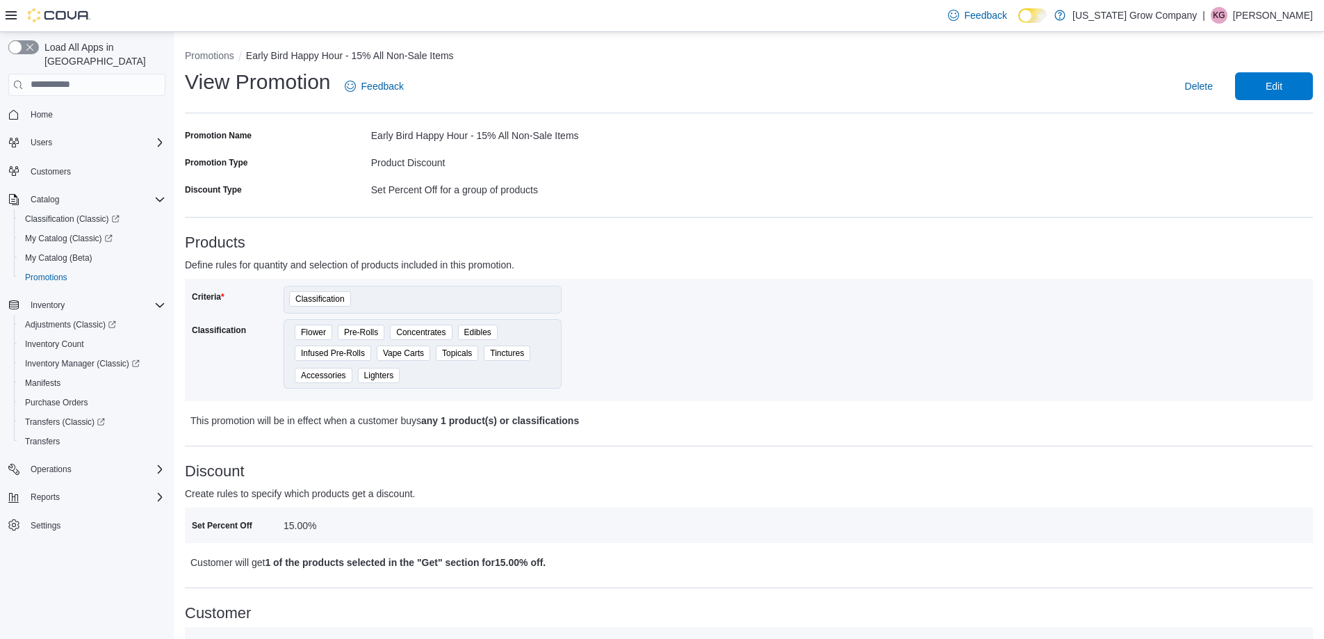
click at [614, 83] on div "Delete Edit" at bounding box center [866, 86] width 892 height 28
click at [1263, 95] on span "Edit" at bounding box center [1273, 86] width 61 height 28
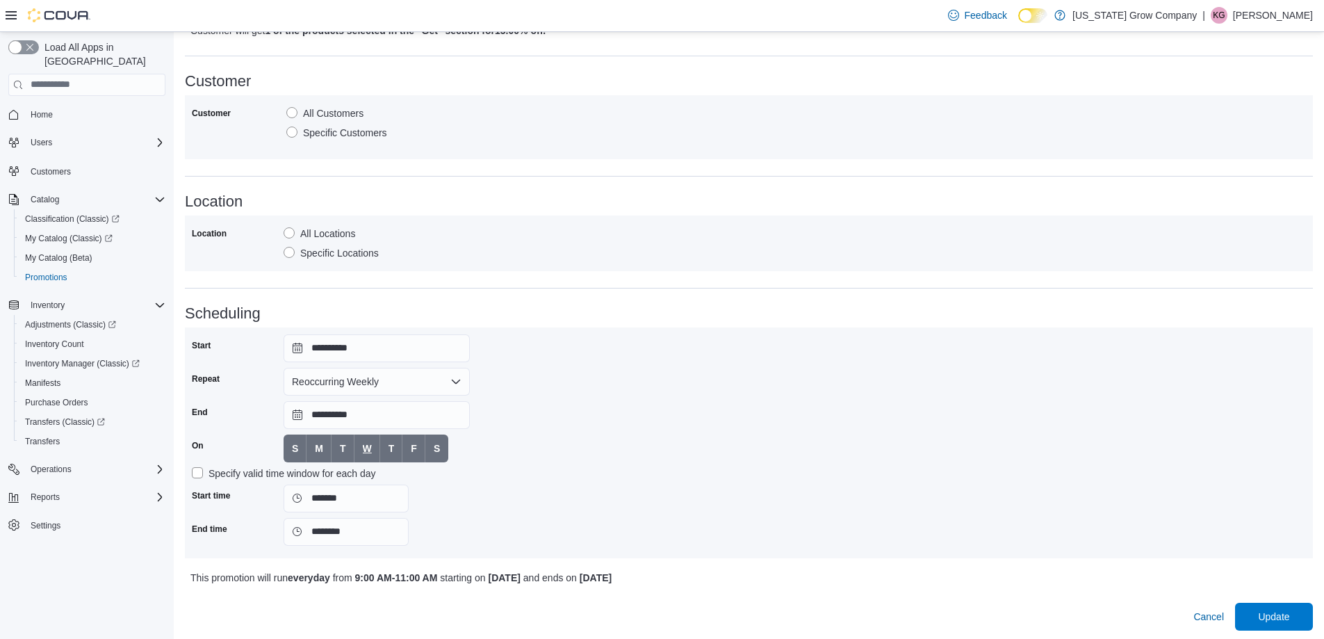
scroll to position [580, 0]
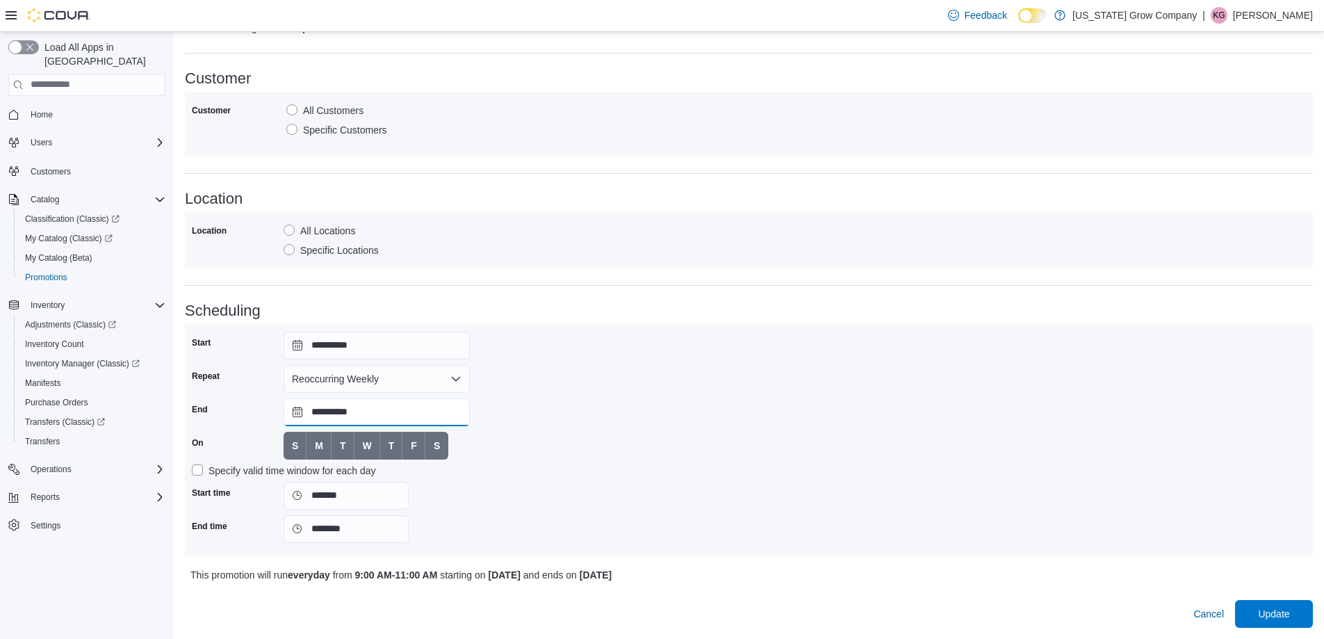
click at [370, 416] on input "**********" at bounding box center [377, 412] width 186 height 28
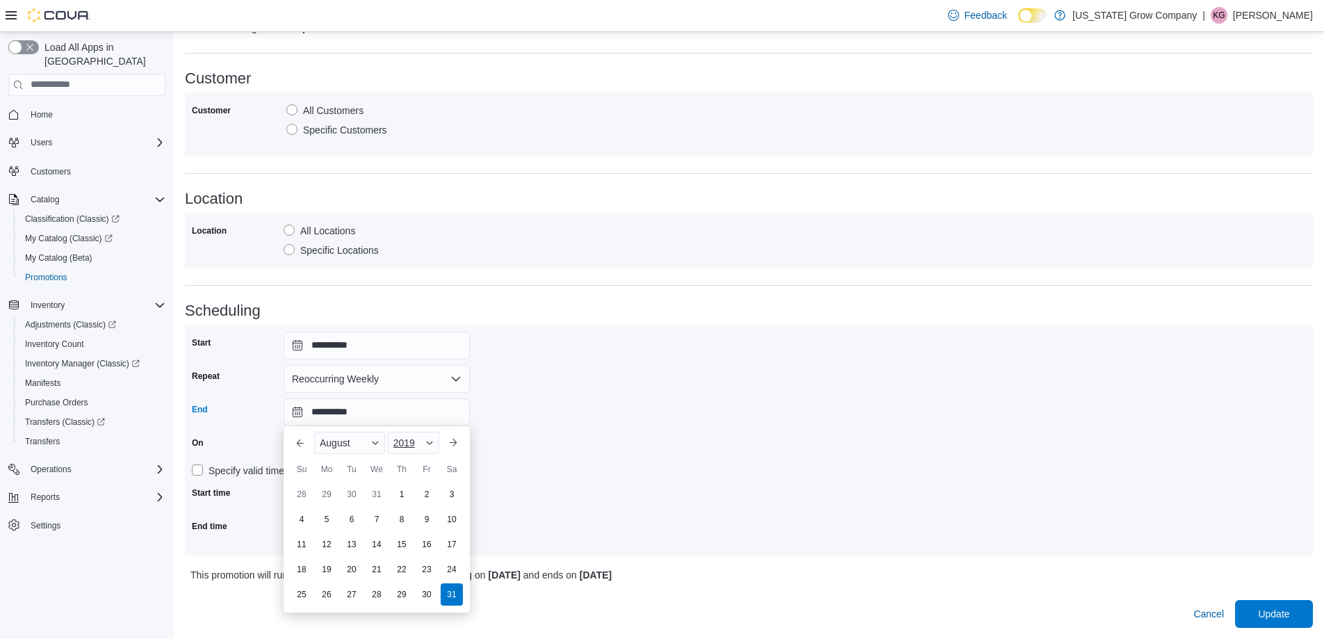
click at [412, 445] on span "2019" at bounding box center [404, 442] width 22 height 11
drag, startPoint x: 420, startPoint y: 591, endPoint x: 514, endPoint y: 589, distance: 93.1
click at [421, 591] on div "2026" at bounding box center [423, 591] width 64 height 17
type input "**********"
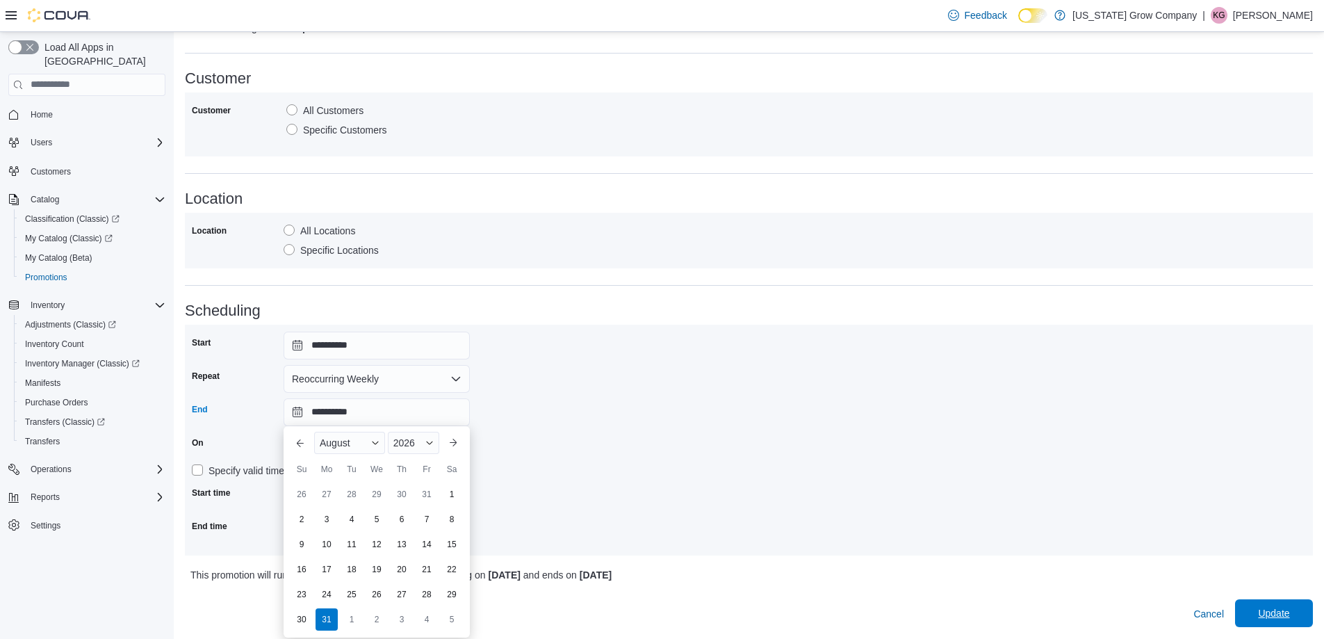
click at [1289, 614] on span "Update" at bounding box center [1273, 613] width 31 height 14
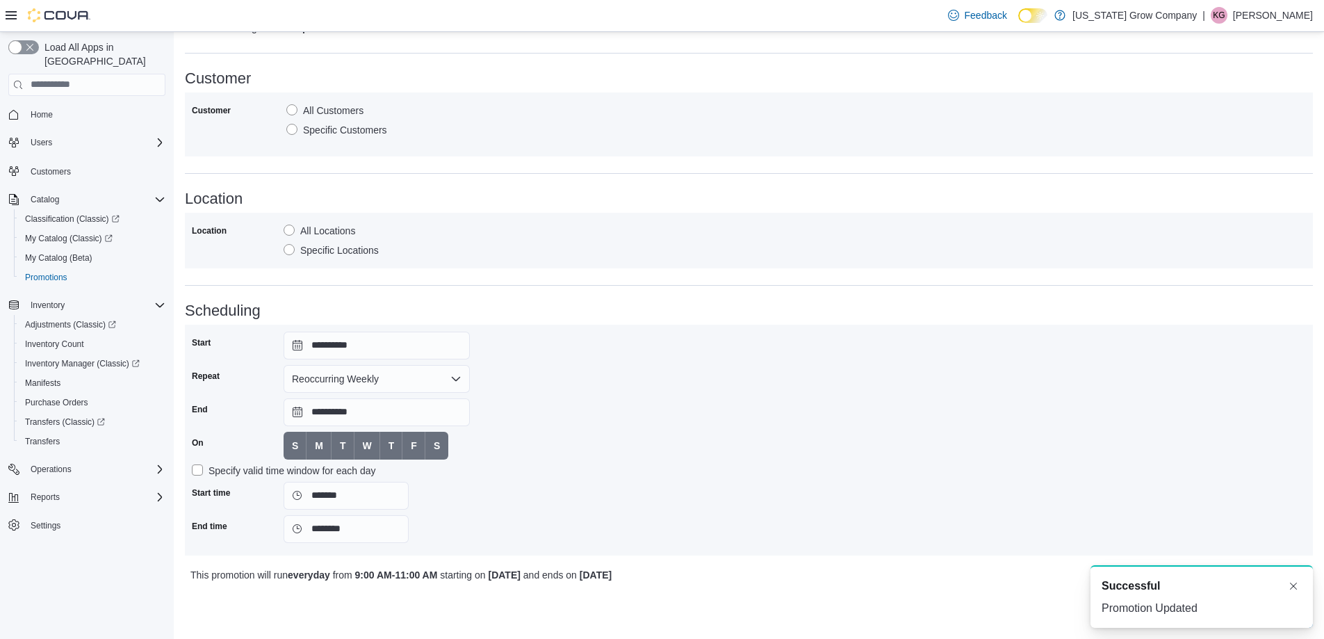
scroll to position [0, 0]
